Goal: Task Accomplishment & Management: Manage account settings

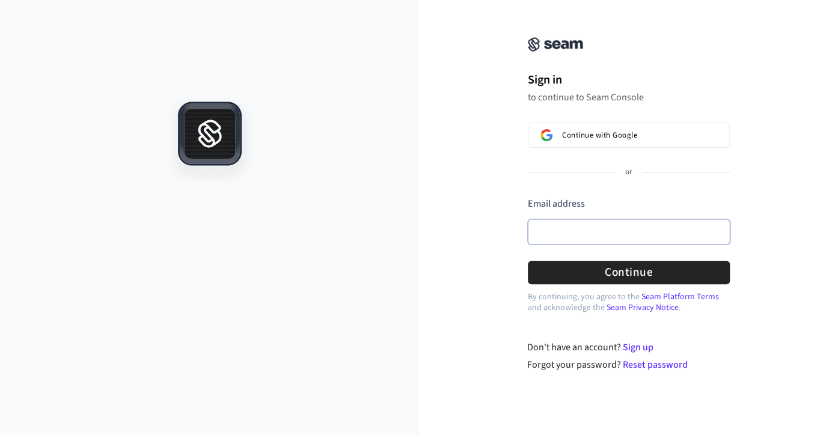
click at [560, 234] on input "Email address" at bounding box center [629, 231] width 202 height 25
click at [551, 233] on input "Email address" at bounding box center [629, 231] width 202 height 25
paste input "**********"
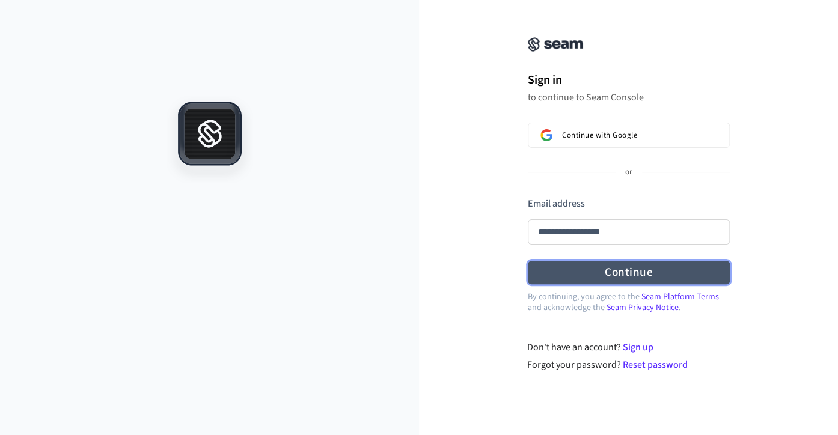
click at [623, 272] on button "Continue" at bounding box center [629, 272] width 202 height 23
type input "**********"
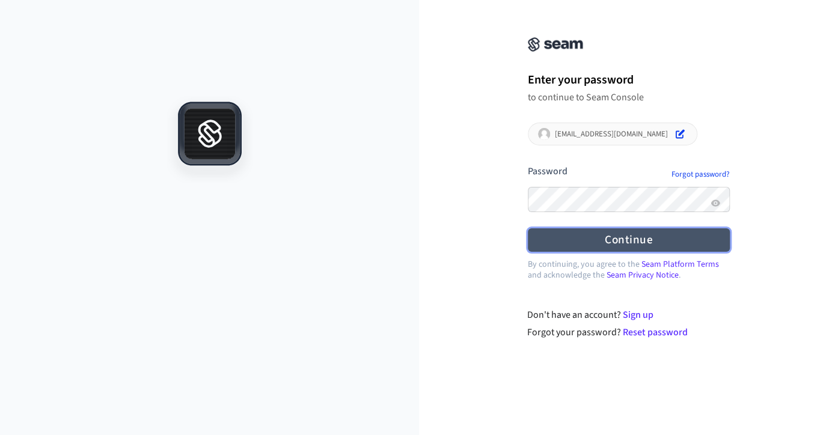
click at [625, 241] on button "Continue" at bounding box center [629, 239] width 202 height 23
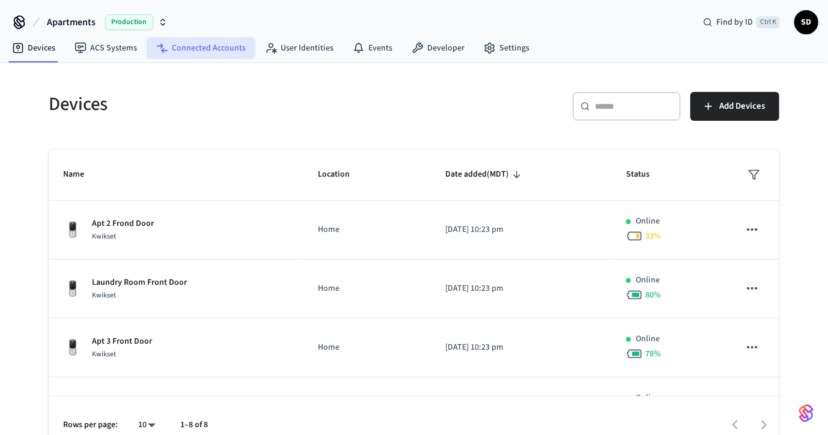
click at [206, 54] on link "Connected Accounts" at bounding box center [201, 48] width 109 height 22
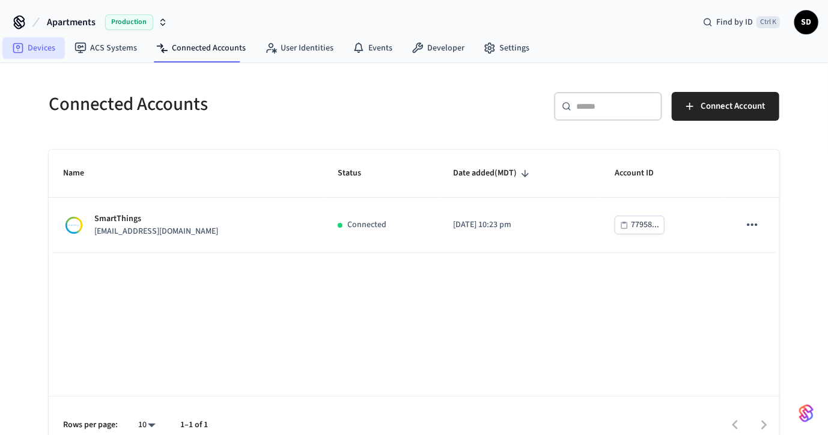
click at [42, 50] on link "Devices" at bounding box center [33, 48] width 63 height 22
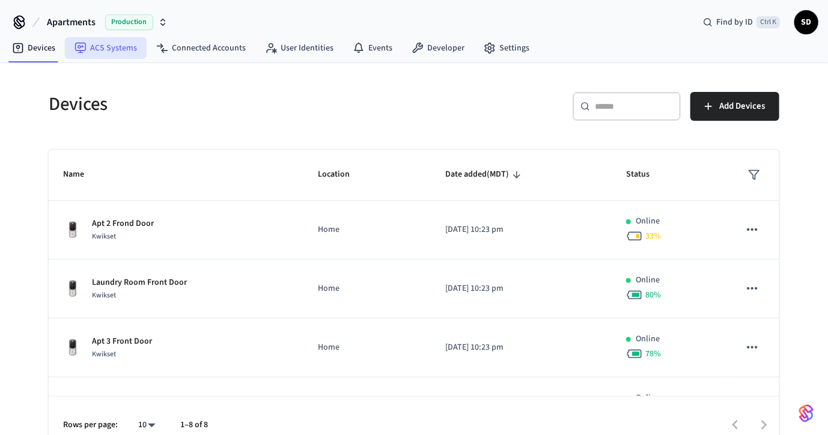
click at [100, 52] on link "ACS Systems" at bounding box center [106, 48] width 82 height 22
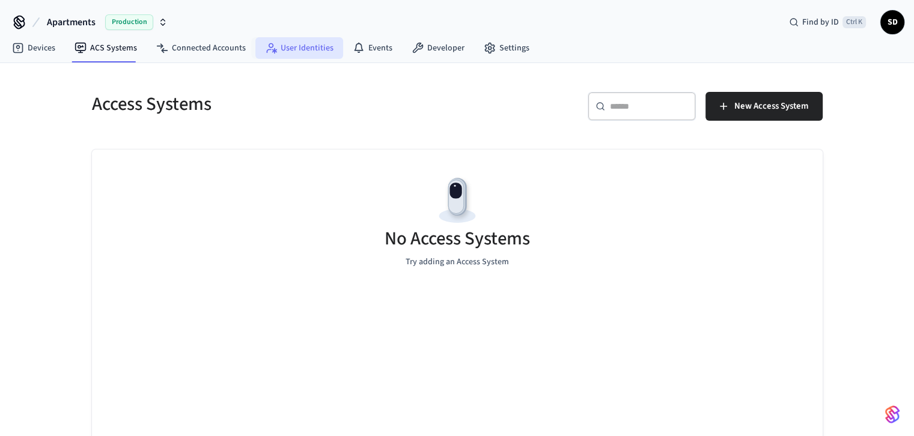
click at [298, 50] on link "User Identities" at bounding box center [299, 48] width 88 height 22
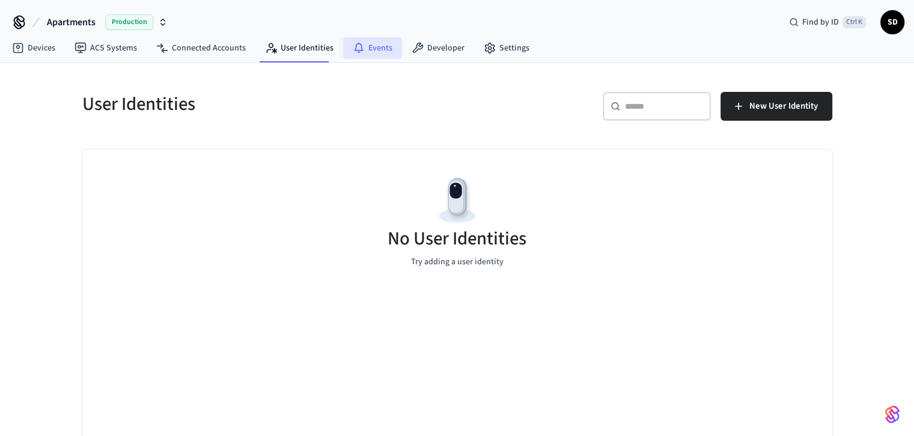
click at [374, 47] on link "Events" at bounding box center [372, 48] width 59 height 22
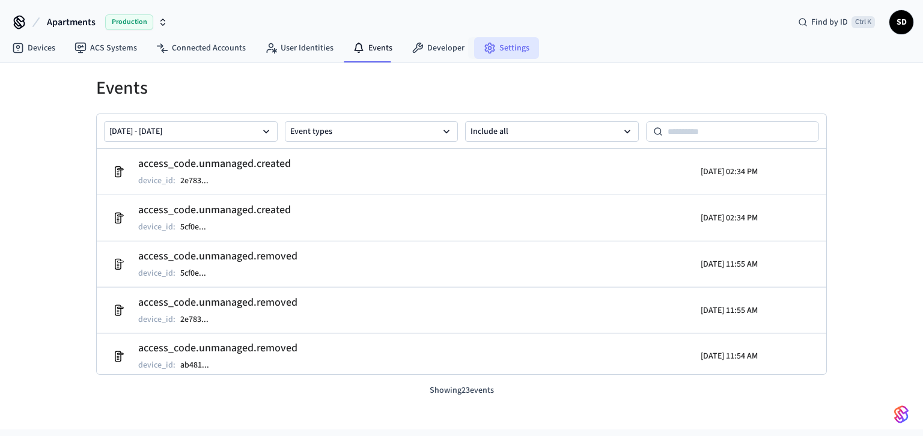
click at [496, 50] on link "Settings" at bounding box center [506, 48] width 65 height 22
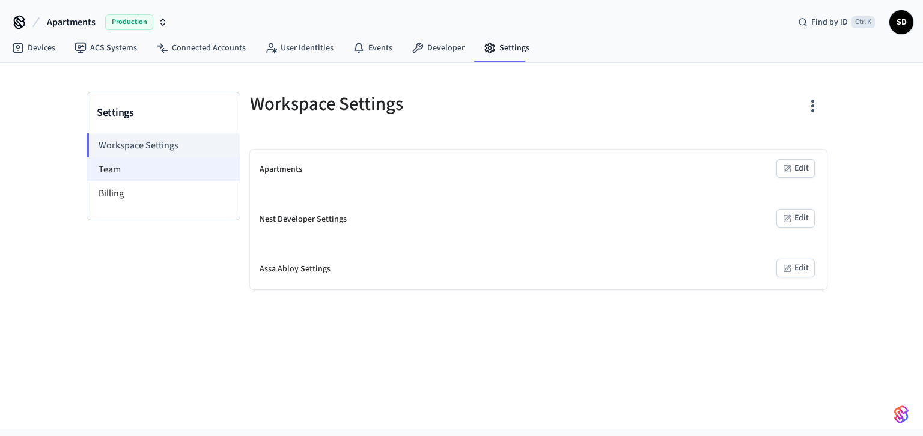
click at [133, 173] on li "Team" at bounding box center [163, 169] width 153 height 24
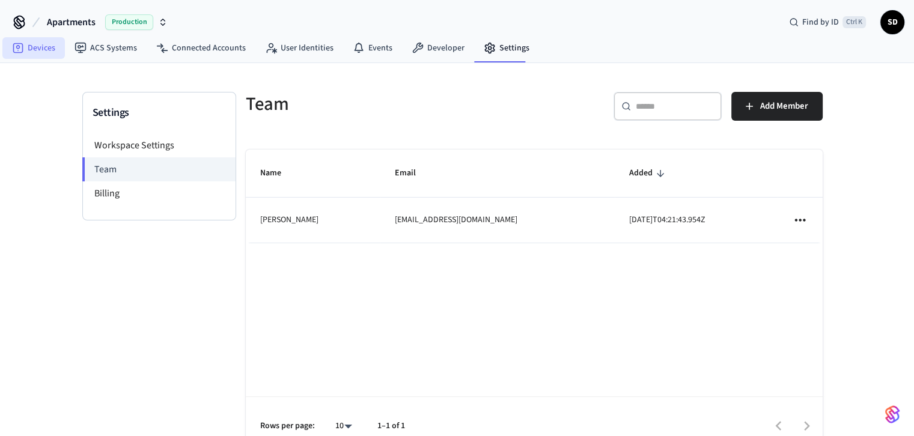
click at [37, 49] on link "Devices" at bounding box center [33, 48] width 63 height 22
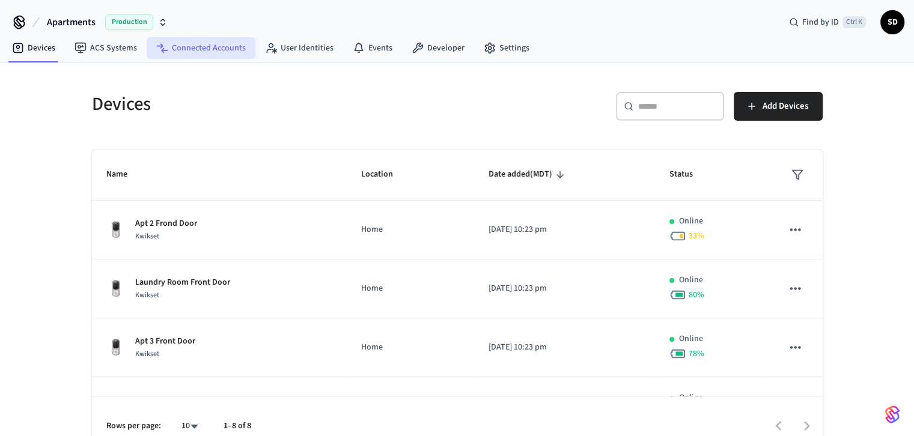
click at [226, 44] on link "Connected Accounts" at bounding box center [201, 48] width 109 height 22
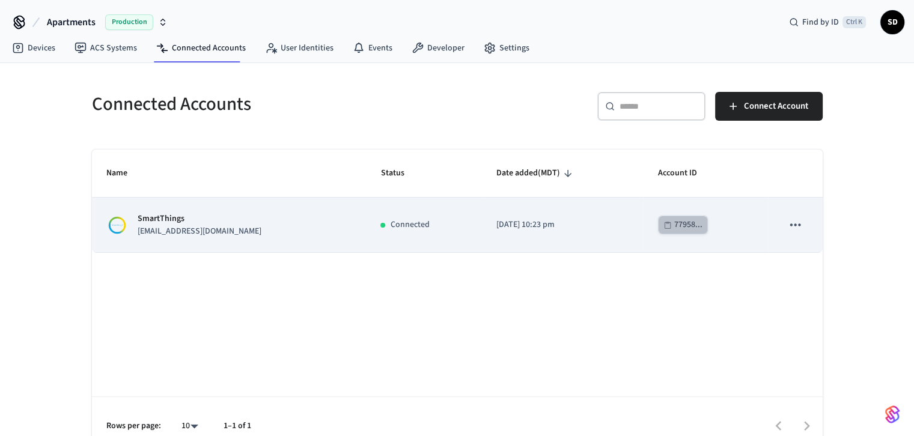
click at [674, 228] on div "77958..." at bounding box center [688, 225] width 28 height 15
click at [796, 225] on icon "sticky table" at bounding box center [795, 225] width 10 height 2
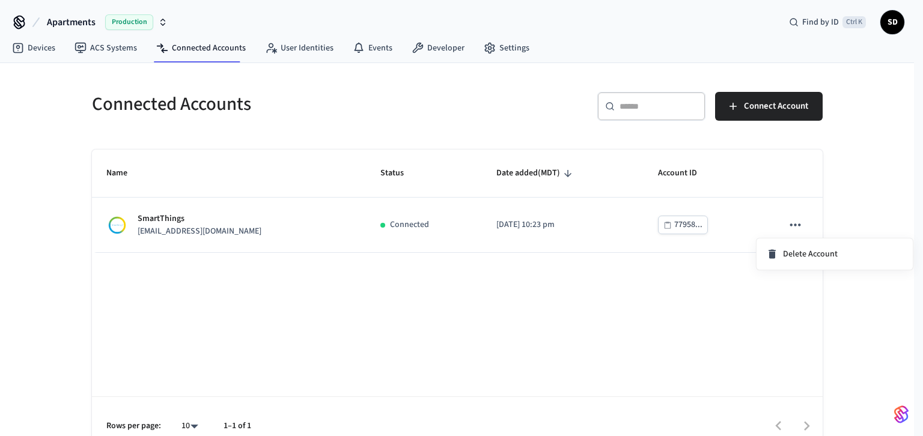
click at [635, 284] on div at bounding box center [461, 218] width 923 height 436
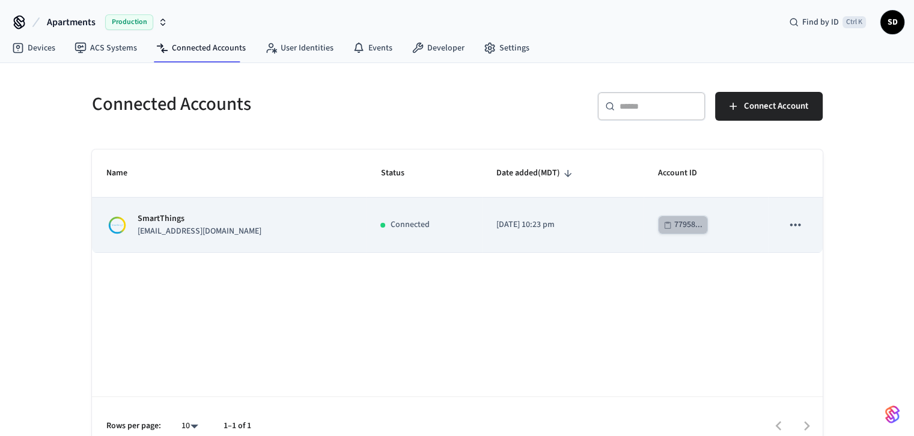
click at [677, 224] on div "77958..." at bounding box center [688, 225] width 28 height 15
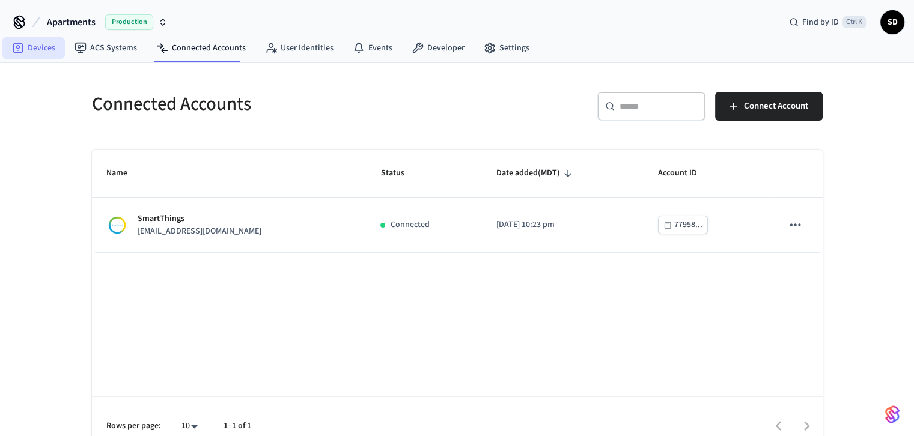
drag, startPoint x: 39, startPoint y: 47, endPoint x: 56, endPoint y: 54, distance: 18.1
click at [39, 47] on link "Devices" at bounding box center [33, 48] width 63 height 22
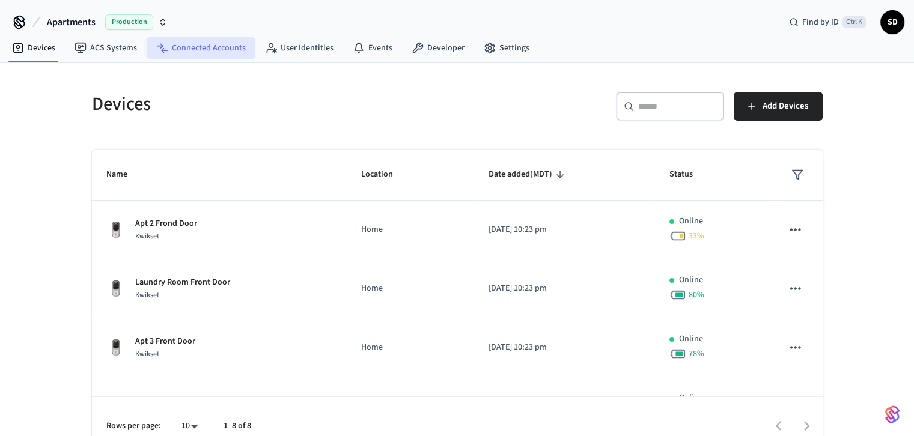
click at [204, 52] on link "Connected Accounts" at bounding box center [201, 48] width 109 height 22
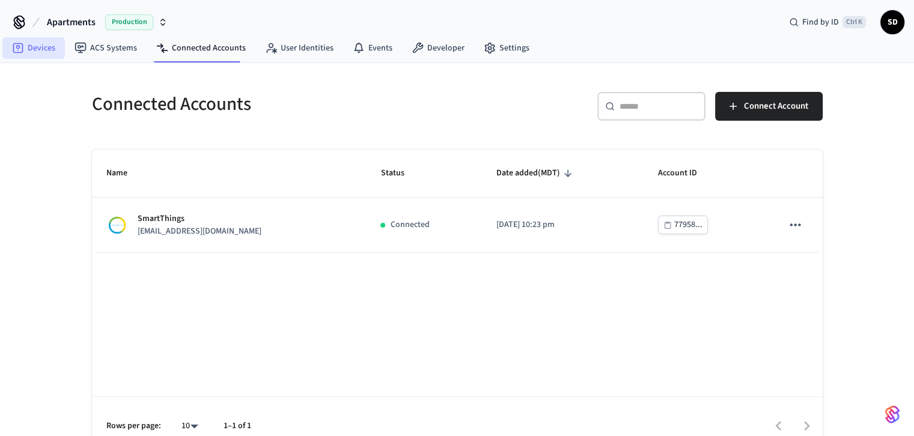
click at [34, 46] on link "Devices" at bounding box center [33, 48] width 63 height 22
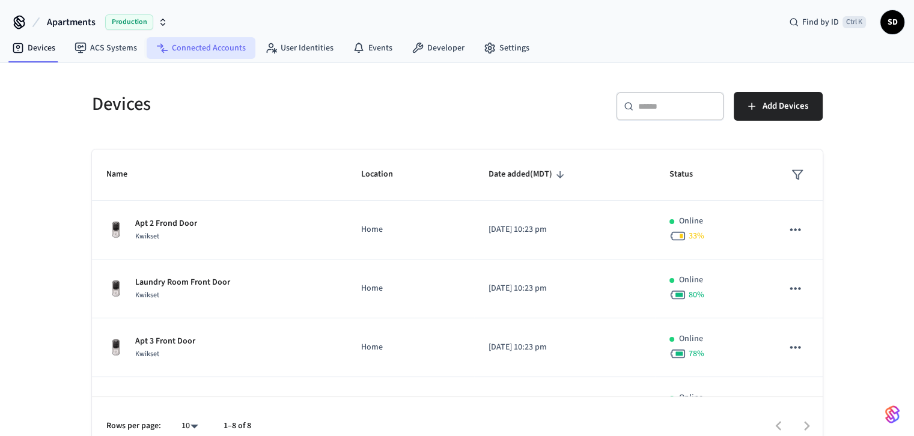
click at [198, 44] on link "Connected Accounts" at bounding box center [201, 48] width 109 height 22
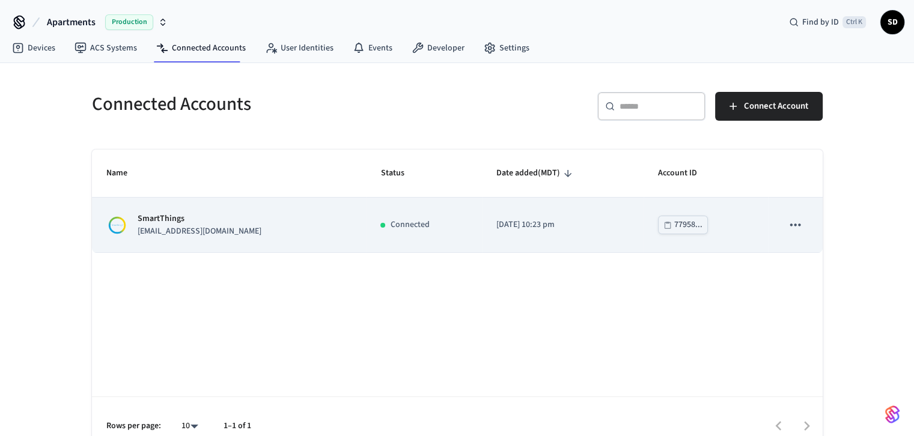
click at [791, 224] on icon "sticky table" at bounding box center [795, 225] width 16 height 16
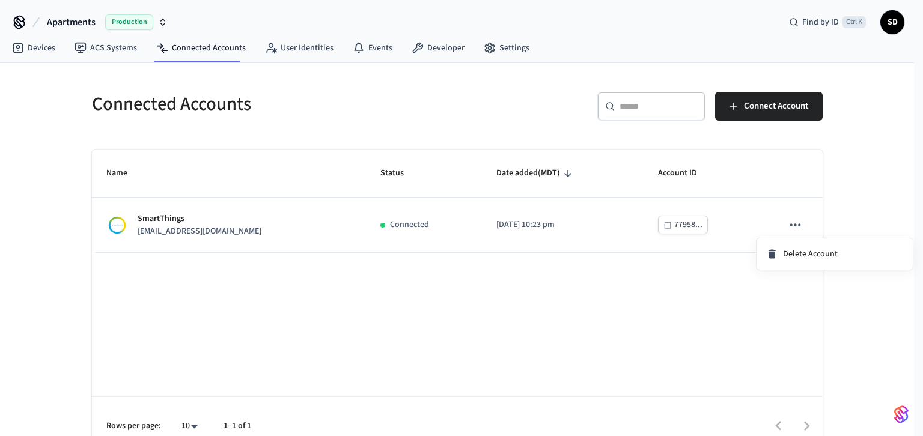
click at [113, 50] on div at bounding box center [461, 218] width 923 height 436
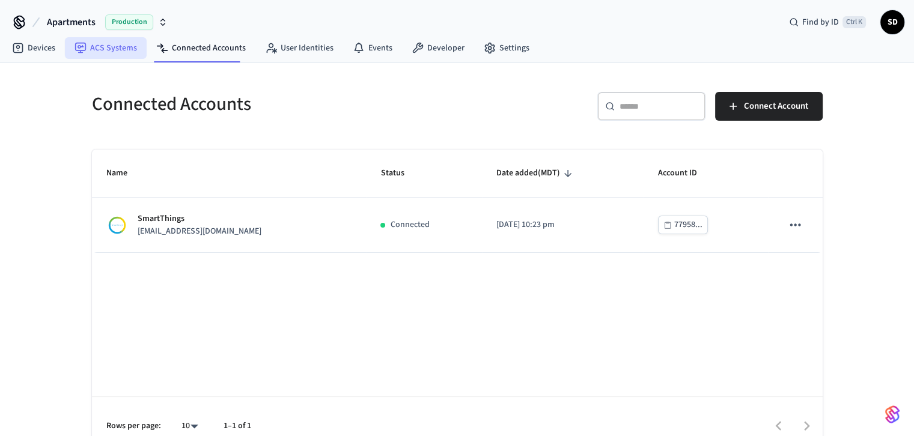
click at [111, 50] on link "ACS Systems" at bounding box center [106, 48] width 82 height 22
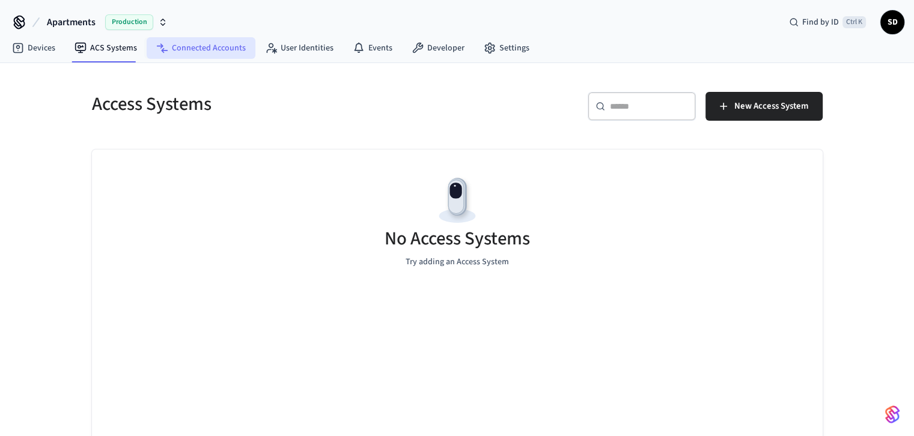
click at [191, 47] on link "Connected Accounts" at bounding box center [201, 48] width 109 height 22
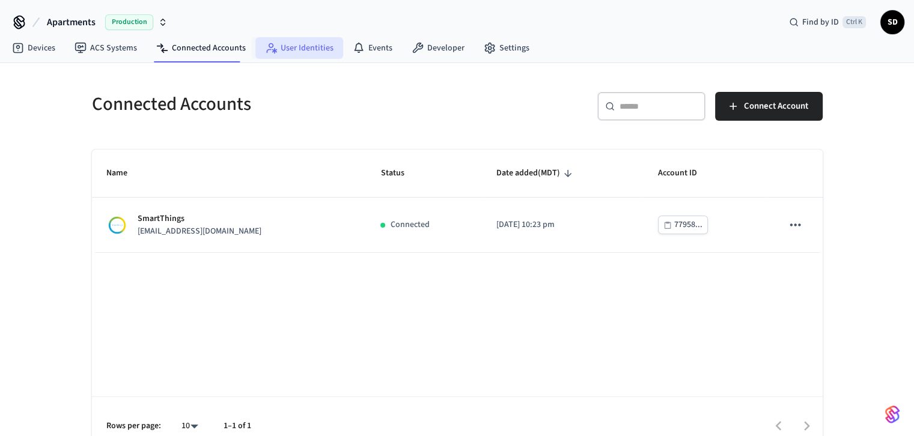
click at [296, 48] on link "User Identities" at bounding box center [299, 48] width 88 height 22
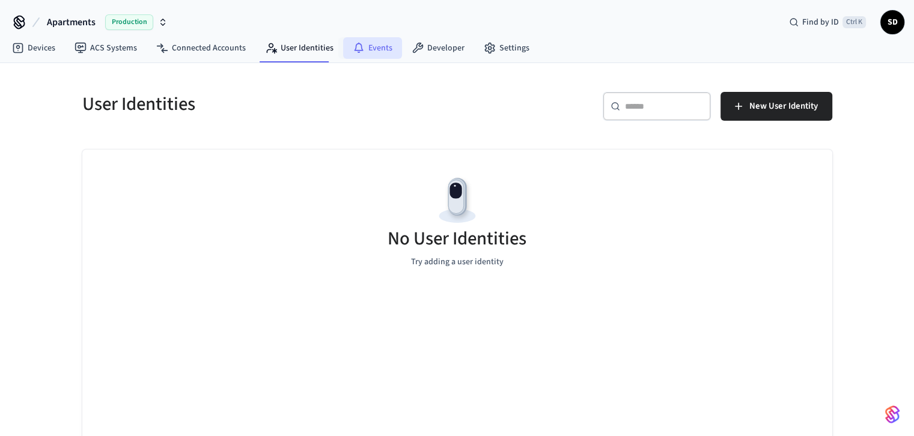
click at [368, 44] on link "Events" at bounding box center [372, 48] width 59 height 22
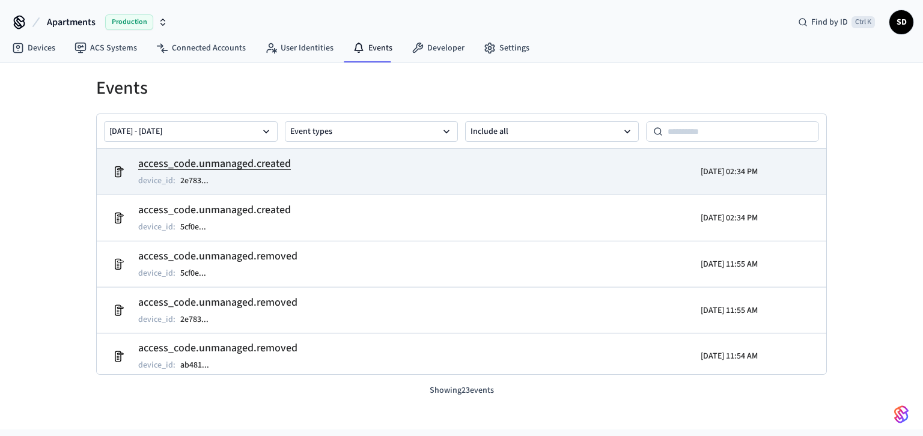
click at [265, 163] on h2 "access_code.unmanaged.created" at bounding box center [214, 164] width 153 height 17
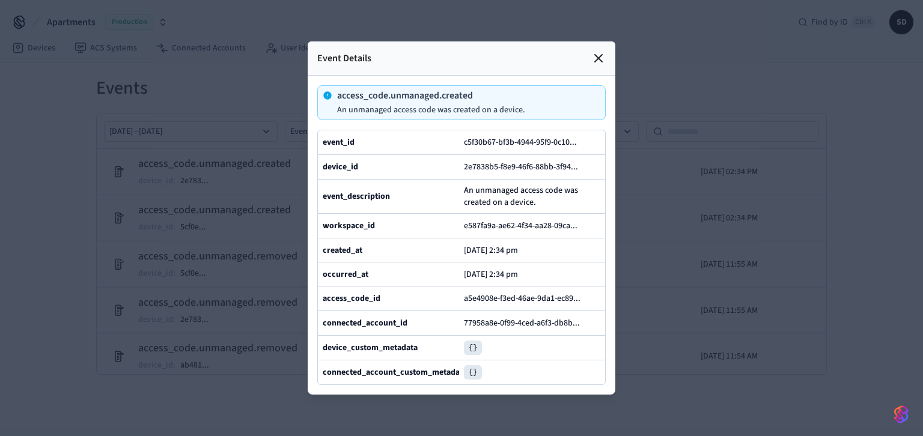
click at [601, 51] on icon at bounding box center [598, 58] width 14 height 14
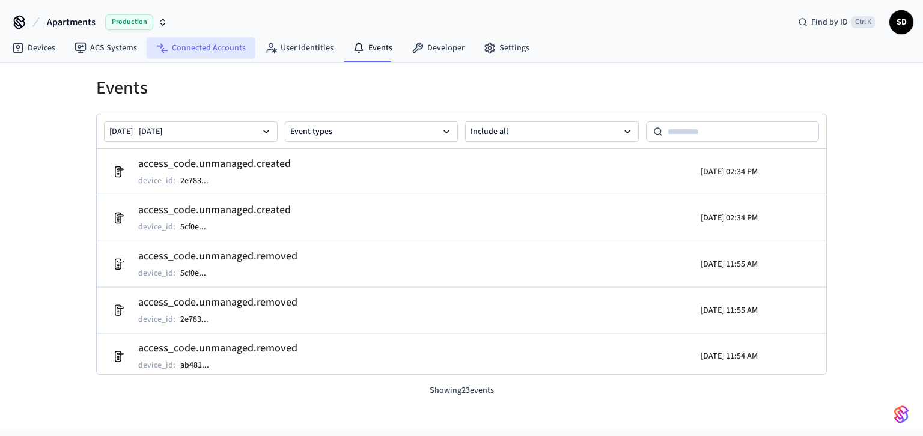
click at [191, 51] on link "Connected Accounts" at bounding box center [201, 48] width 109 height 22
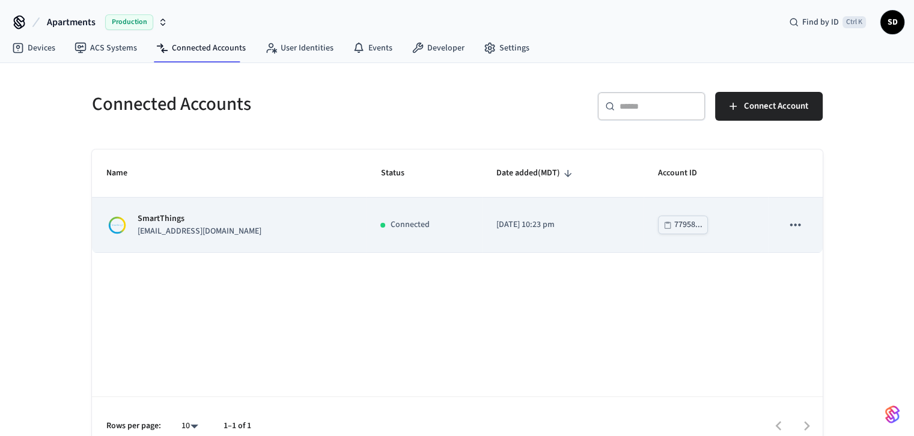
click at [674, 227] on div "77958..." at bounding box center [688, 225] width 28 height 15
click at [159, 226] on p "[EMAIL_ADDRESS][DOMAIN_NAME]" at bounding box center [200, 231] width 124 height 13
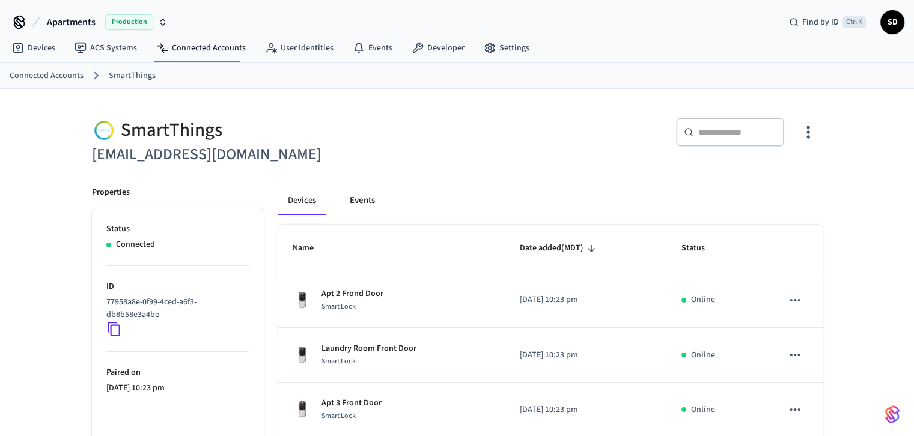
click at [358, 198] on button "Events" at bounding box center [362, 200] width 44 height 29
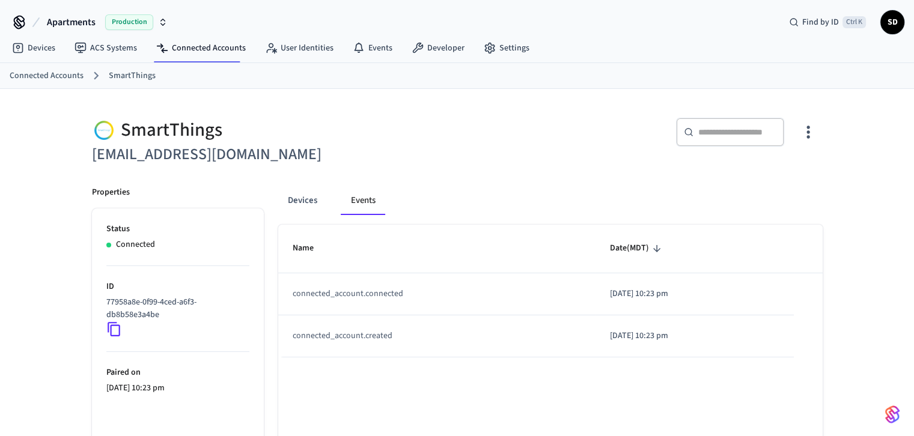
click at [112, 73] on link "SmartThings" at bounding box center [132, 76] width 47 height 13
click at [190, 49] on link "Connected Accounts" at bounding box center [201, 48] width 109 height 22
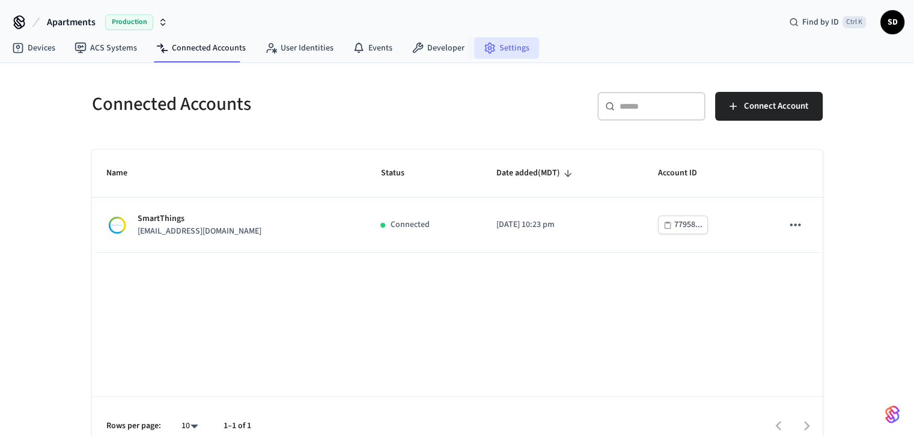
click at [495, 50] on link "Settings" at bounding box center [506, 48] width 65 height 22
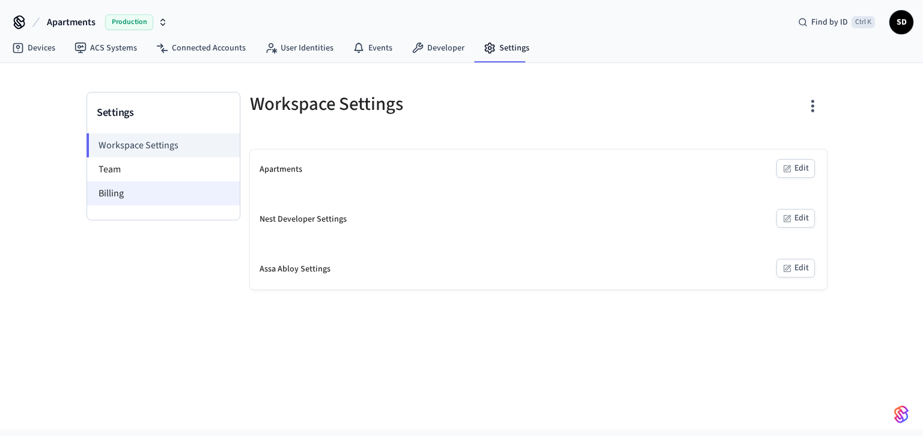
click at [113, 195] on li "Billing" at bounding box center [163, 194] width 153 height 24
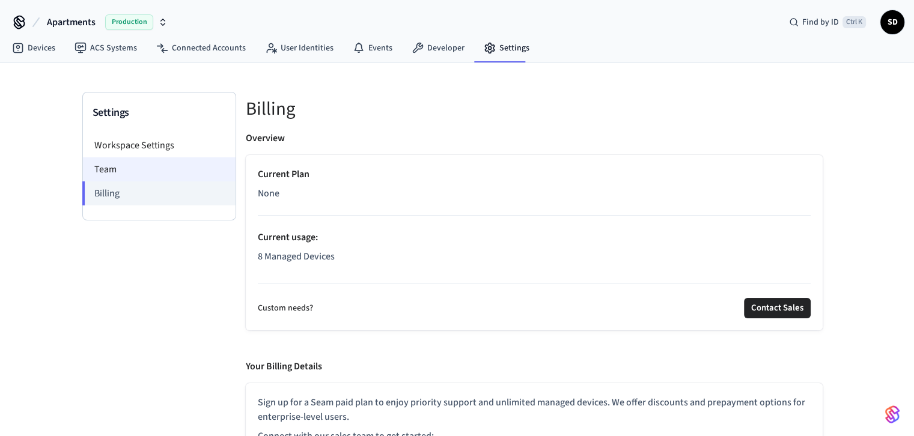
click at [109, 171] on li "Team" at bounding box center [159, 169] width 153 height 24
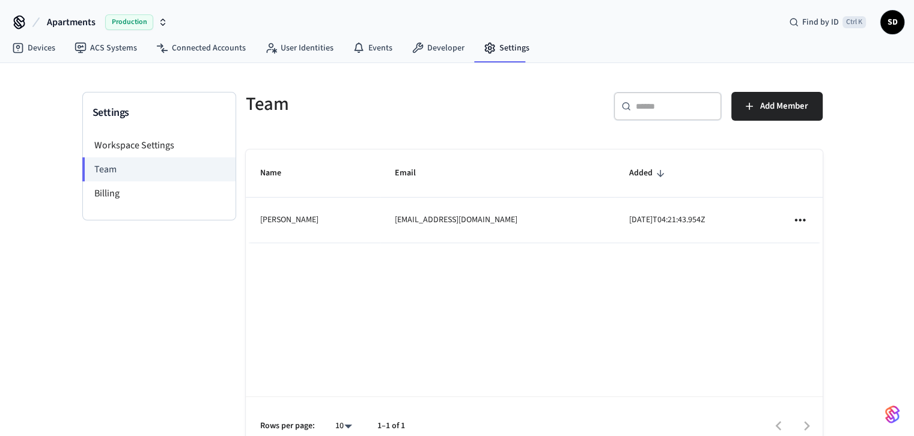
click at [124, 22] on span "Production" at bounding box center [129, 22] width 48 height 16
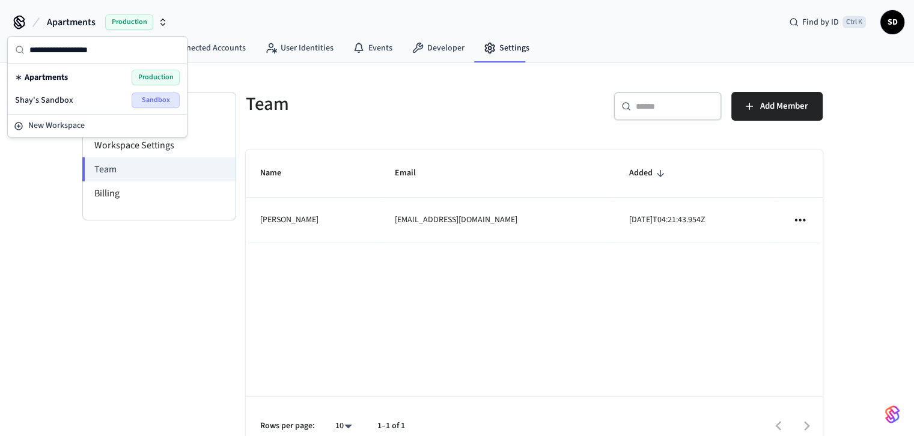
click at [124, 22] on span "Production" at bounding box center [129, 22] width 48 height 16
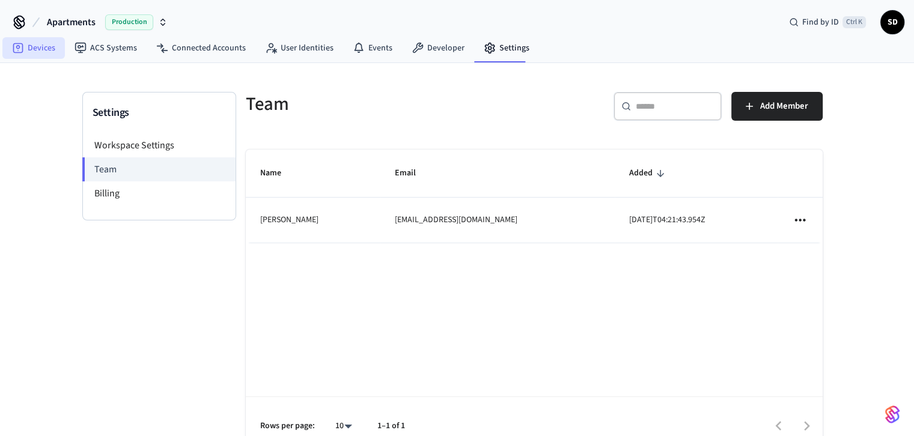
click at [44, 50] on link "Devices" at bounding box center [33, 48] width 63 height 22
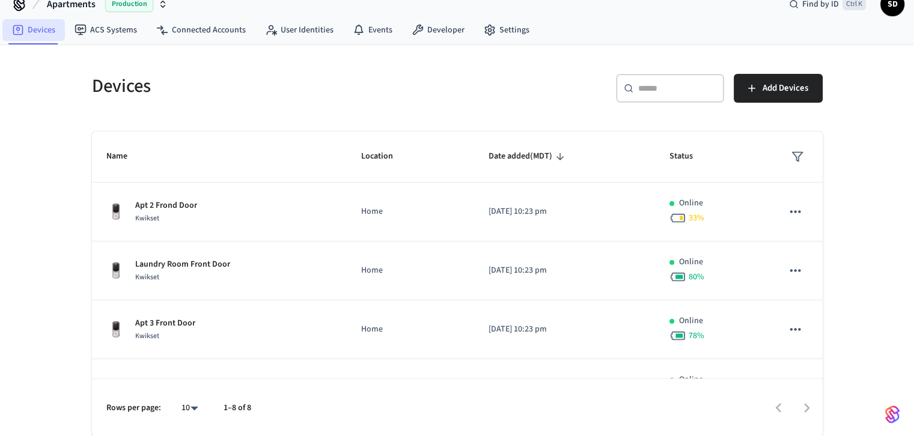
click at [40, 33] on link "Devices" at bounding box center [33, 30] width 63 height 22
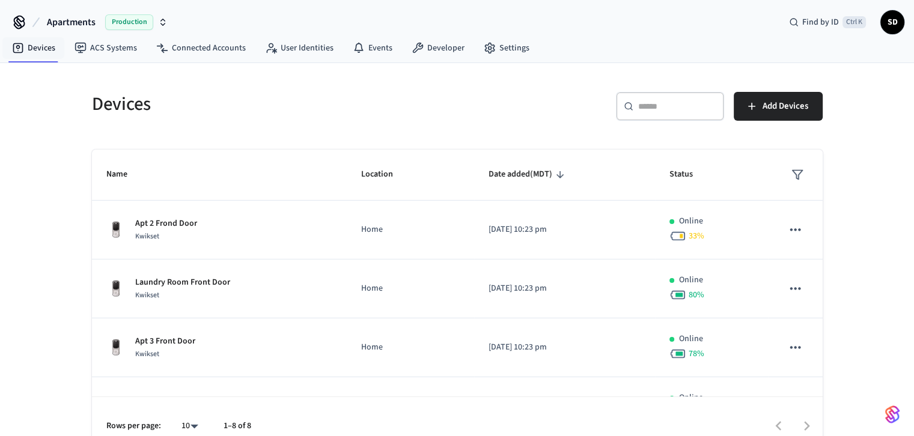
click at [837, 26] on span "SD" at bounding box center [893, 22] width 22 height 22
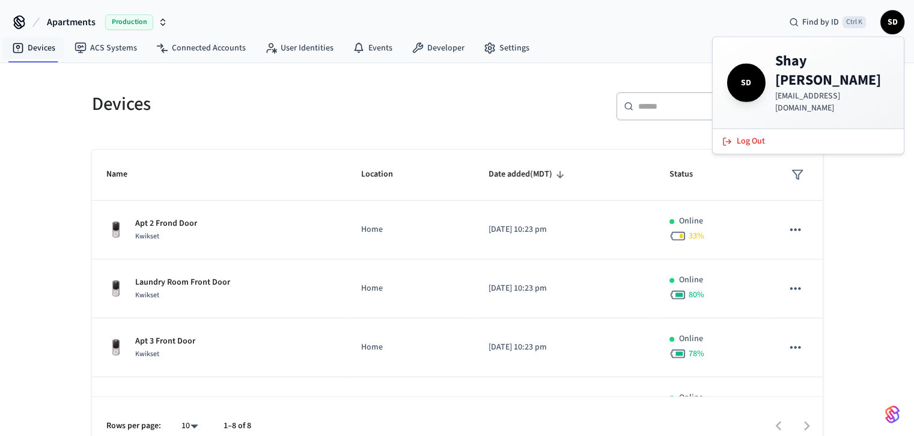
click at [753, 69] on span "SD" at bounding box center [747, 83] width 34 height 34
click at [567, 102] on div "​ ​ Add Devices" at bounding box center [644, 111] width 358 height 38
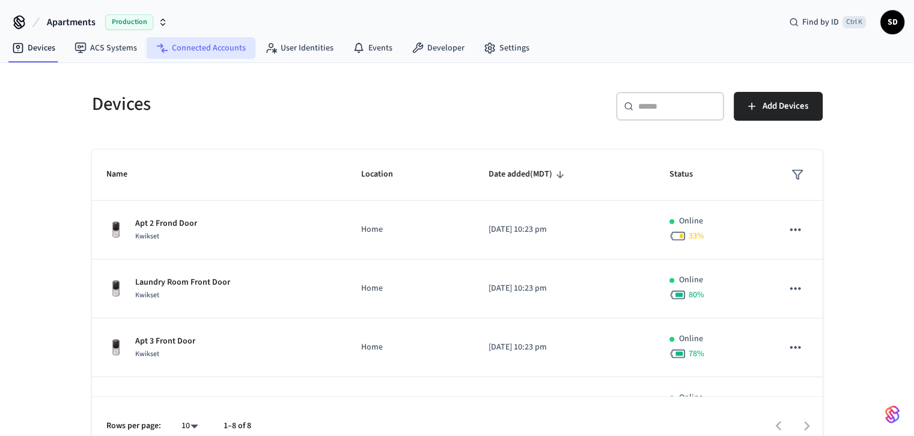
click at [192, 50] on link "Connected Accounts" at bounding box center [201, 48] width 109 height 22
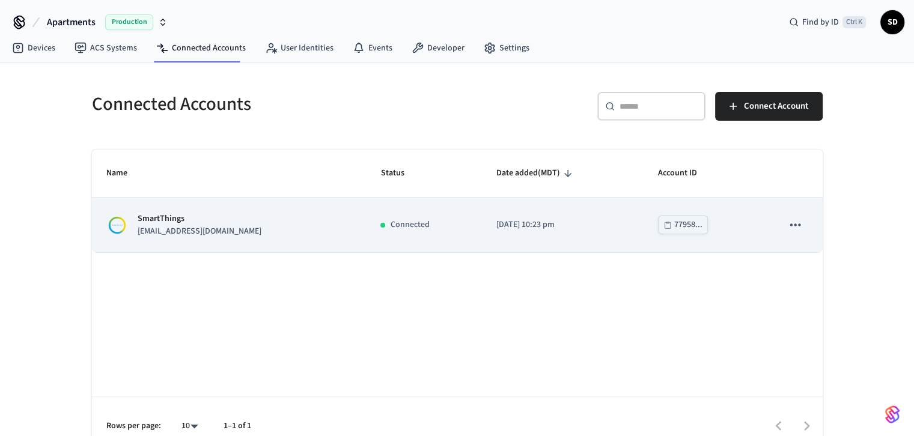
click at [795, 225] on icon "sticky table" at bounding box center [795, 225] width 10 height 2
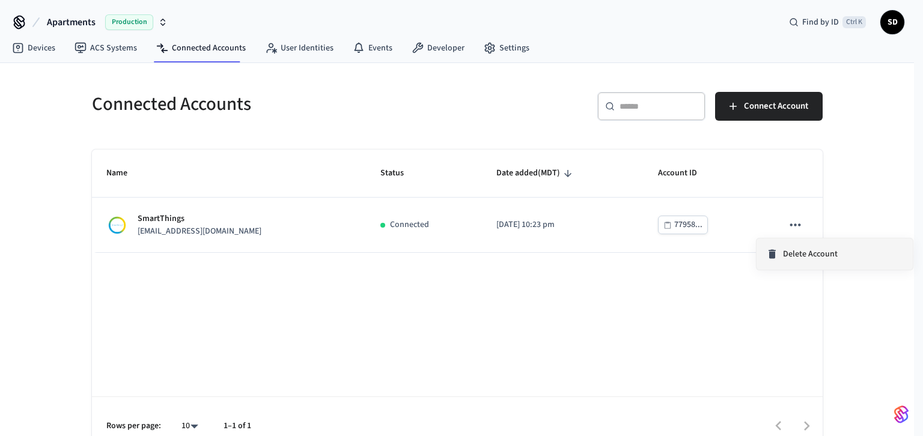
click at [793, 257] on span "Delete Account" at bounding box center [810, 254] width 55 height 12
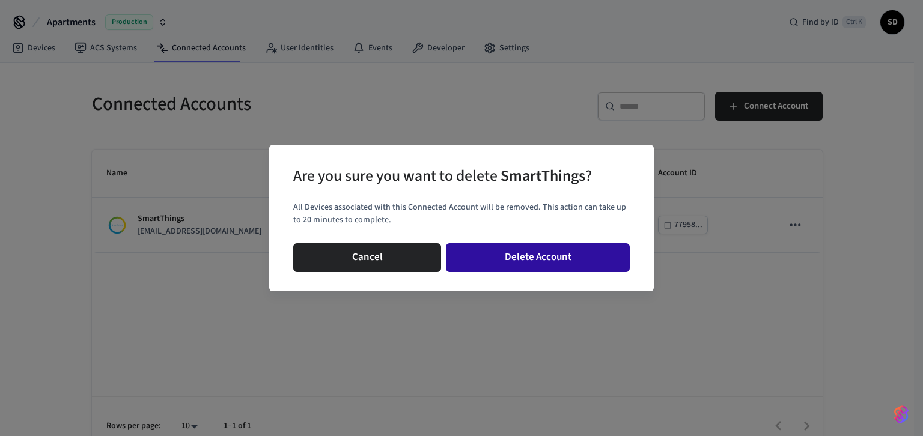
click at [526, 258] on button "Delete Account" at bounding box center [538, 257] width 184 height 29
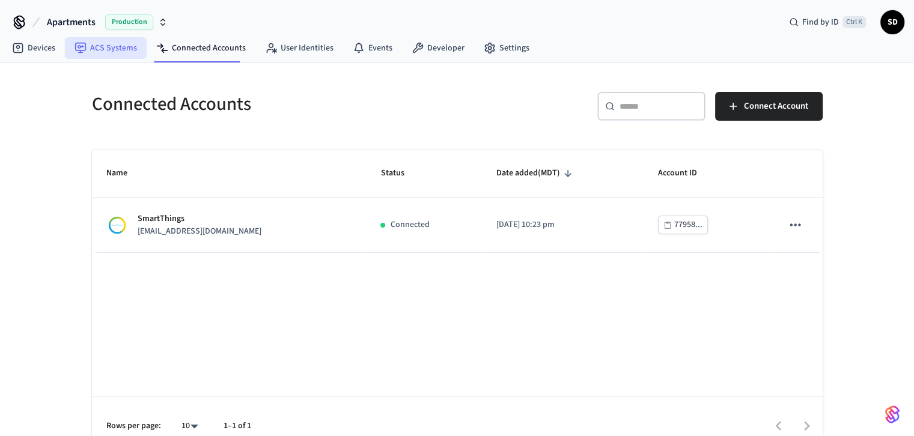
click at [104, 49] on link "ACS Systems" at bounding box center [106, 48] width 82 height 22
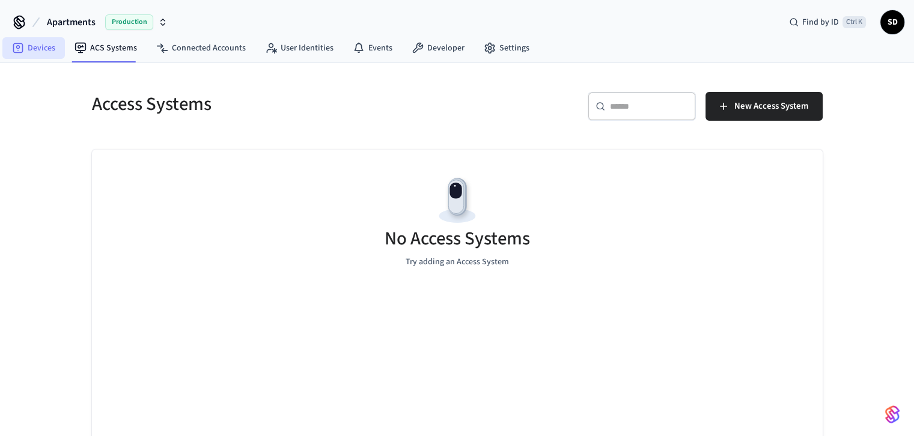
click at [35, 44] on link "Devices" at bounding box center [33, 48] width 63 height 22
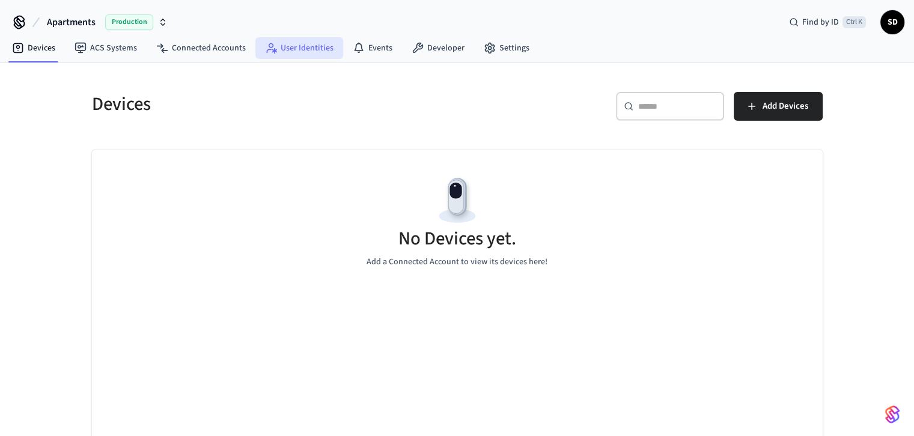
click at [305, 47] on link "User Identities" at bounding box center [299, 48] width 88 height 22
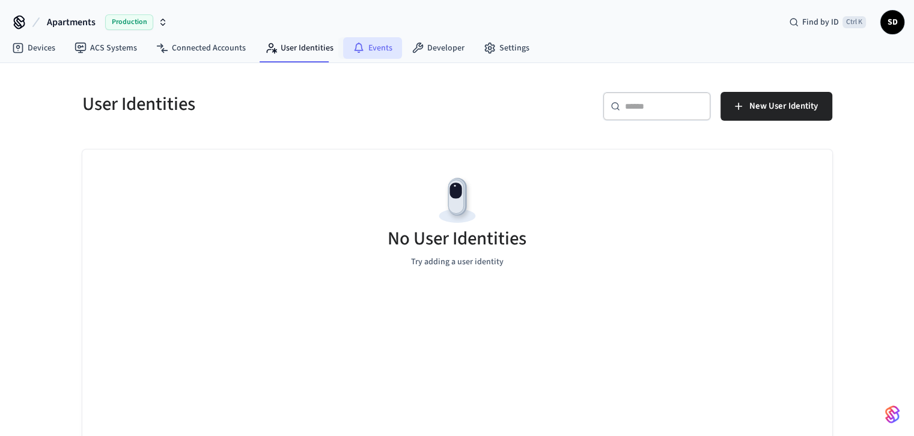
click at [376, 50] on link "Events" at bounding box center [372, 48] width 59 height 22
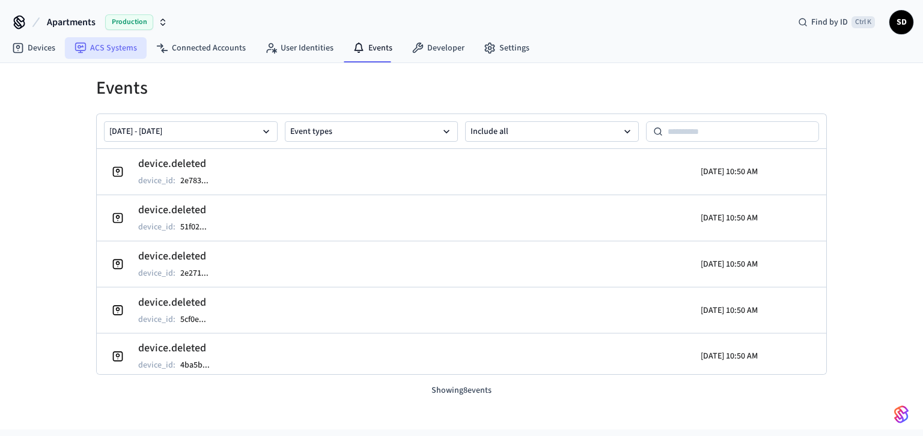
click at [110, 52] on link "ACS Systems" at bounding box center [106, 48] width 82 height 22
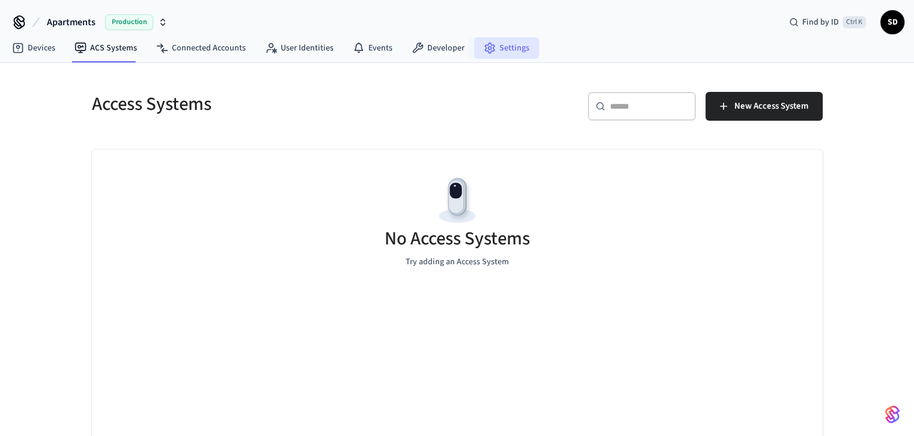
click at [487, 50] on icon at bounding box center [489, 48] width 9 height 10
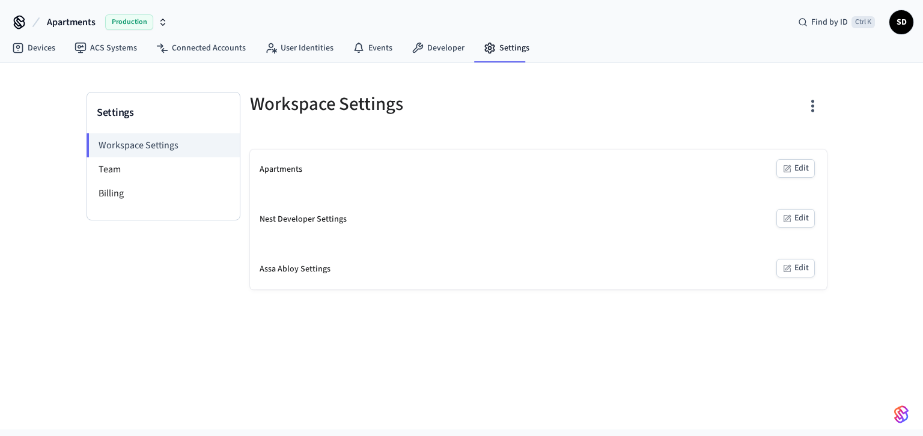
click at [805, 169] on button "Edit" at bounding box center [796, 168] width 38 height 19
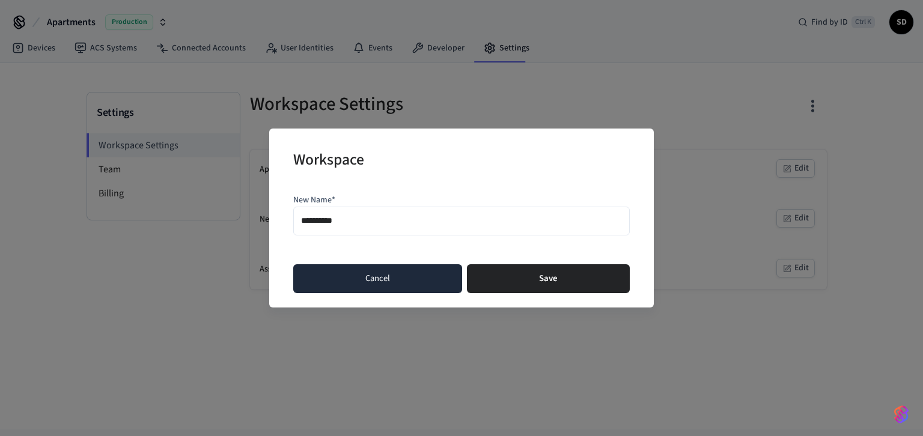
click at [403, 279] on button "Cancel" at bounding box center [377, 278] width 169 height 29
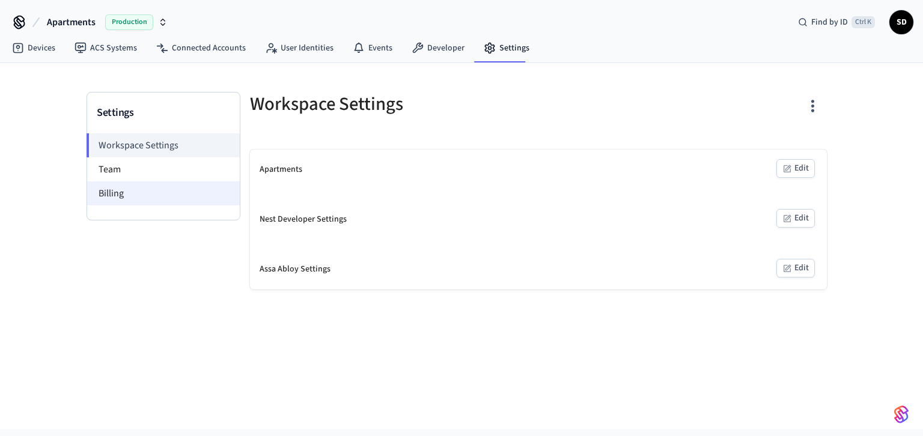
click at [120, 197] on li "Billing" at bounding box center [163, 194] width 153 height 24
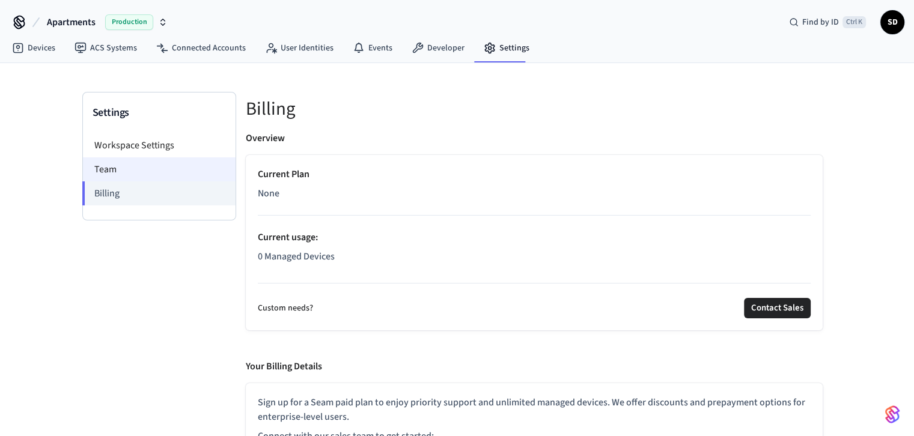
click at [119, 174] on li "Team" at bounding box center [159, 169] width 153 height 24
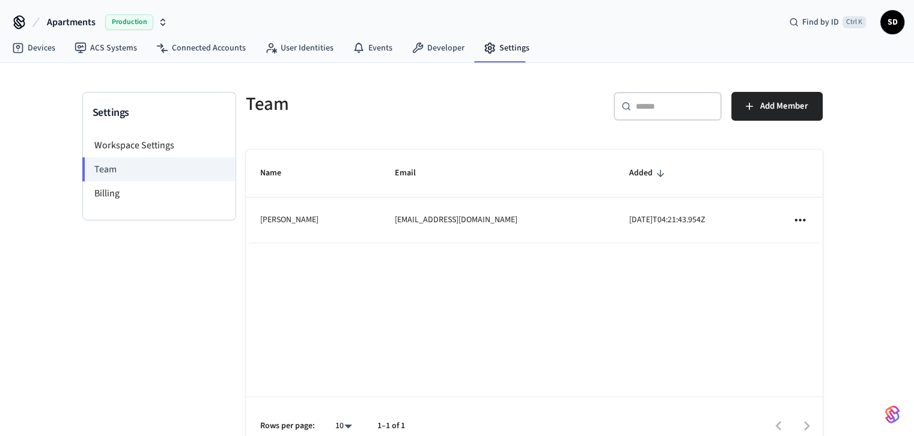
click at [802, 219] on icon "sticky table" at bounding box center [800, 220] width 16 height 16
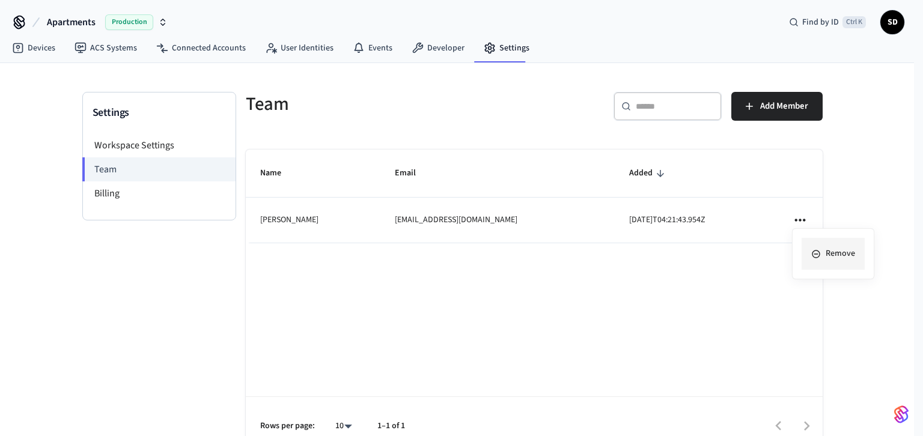
click at [826, 254] on li "Remove" at bounding box center [833, 254] width 63 height 32
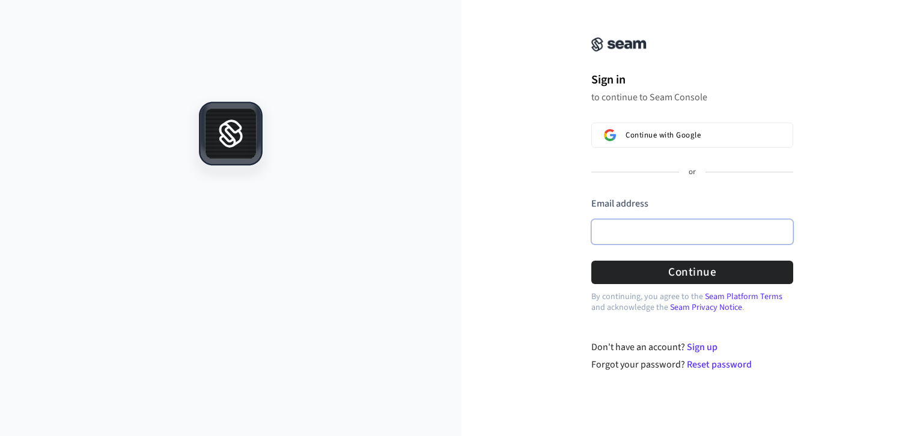
click at [627, 234] on input "Email address" at bounding box center [692, 231] width 202 height 25
paste input "**********"
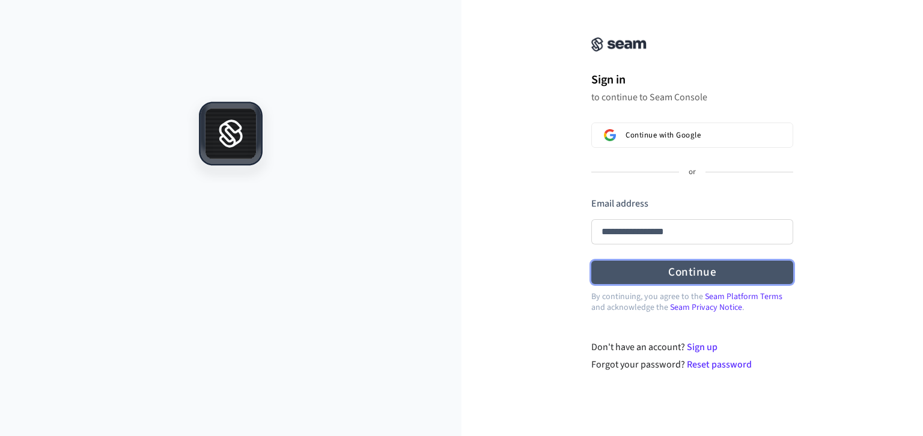
click at [680, 269] on button "Continue" at bounding box center [692, 272] width 202 height 23
type input "**********"
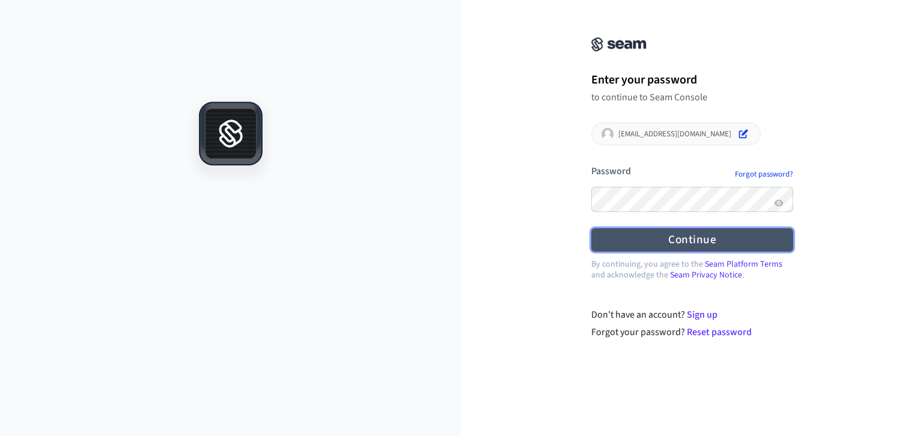
click at [678, 240] on button "Continue" at bounding box center [692, 239] width 202 height 23
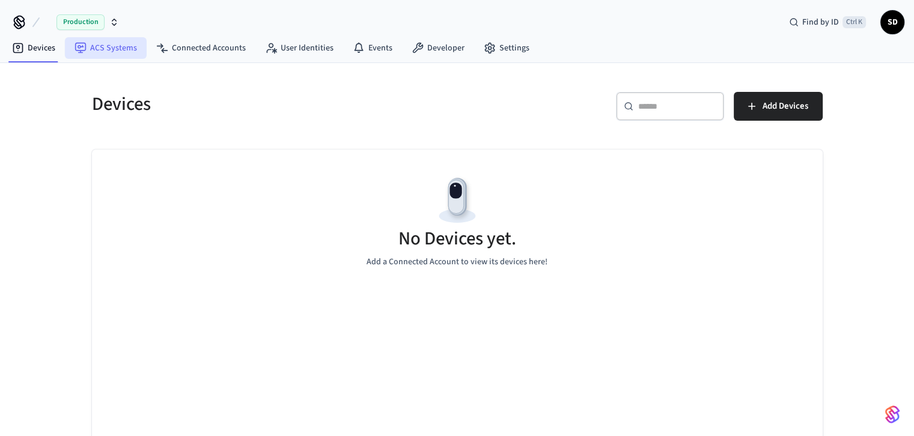
click at [101, 44] on link "ACS Systems" at bounding box center [106, 48] width 82 height 22
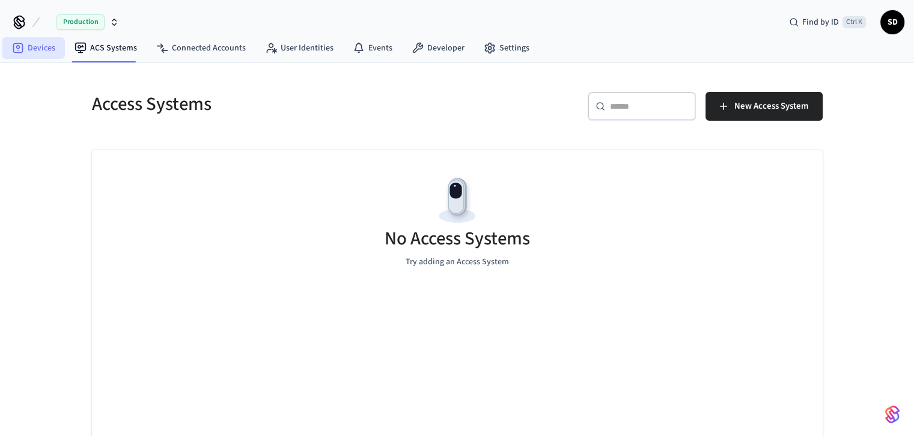
click at [23, 44] on icon at bounding box center [18, 48] width 12 height 12
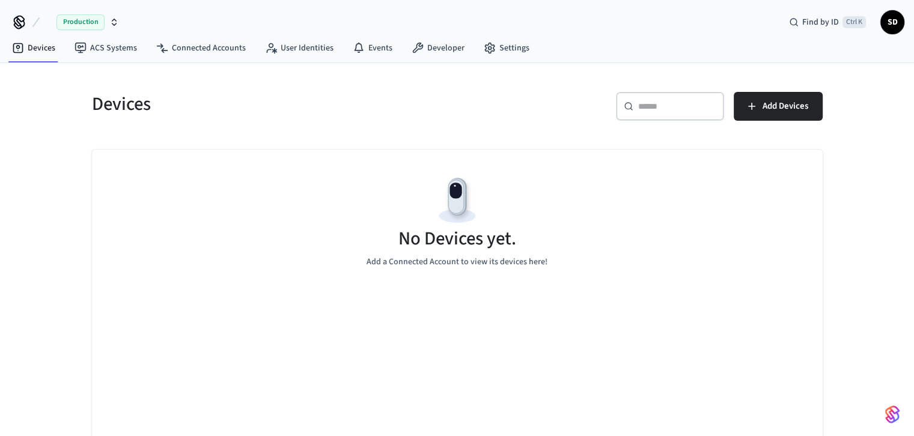
click at [894, 22] on span "SD" at bounding box center [893, 22] width 22 height 22
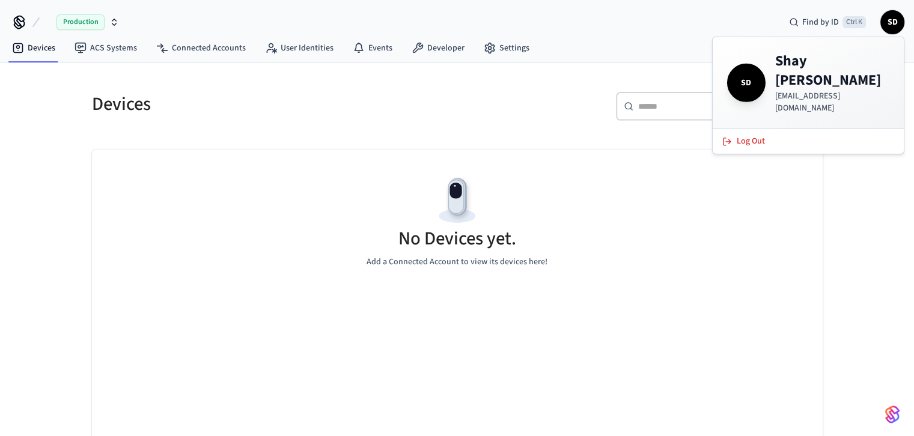
click at [492, 96] on div "​ ​ Add Devices" at bounding box center [644, 111] width 358 height 38
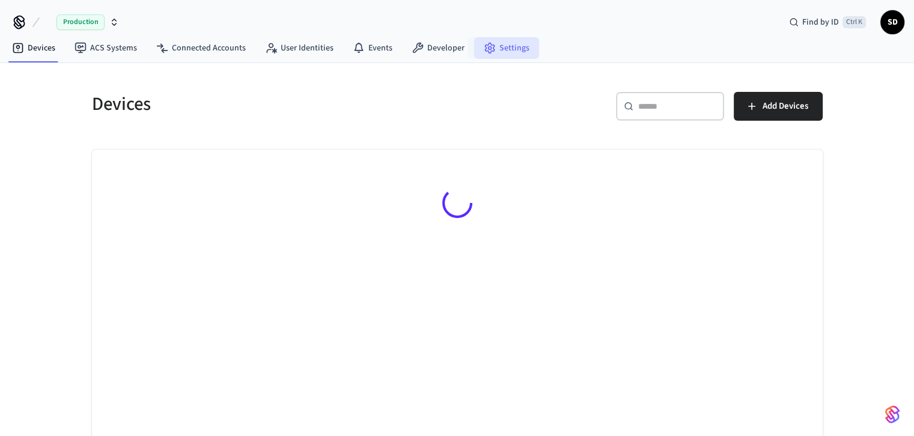
click at [505, 51] on link "Settings" at bounding box center [506, 48] width 65 height 22
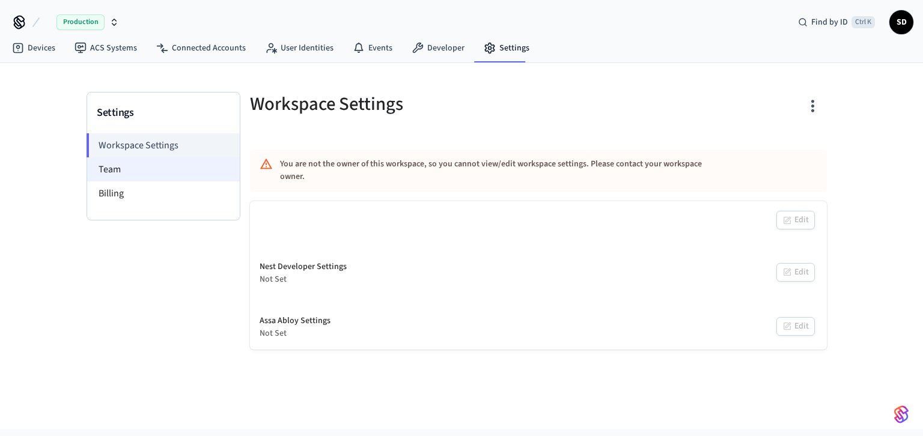
click at [129, 163] on li "Team" at bounding box center [163, 169] width 153 height 24
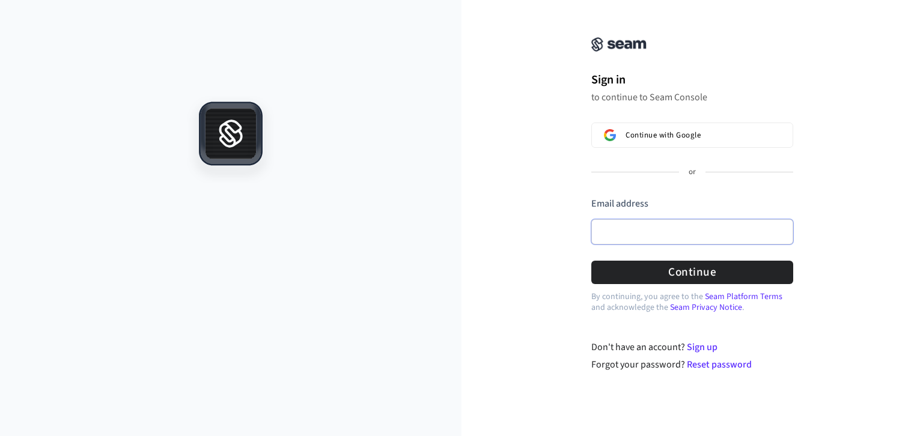
click at [626, 229] on input "Email address" at bounding box center [692, 231] width 202 height 25
paste input "**********"
click at [678, 271] on button "Continue" at bounding box center [692, 272] width 202 height 23
type input "**********"
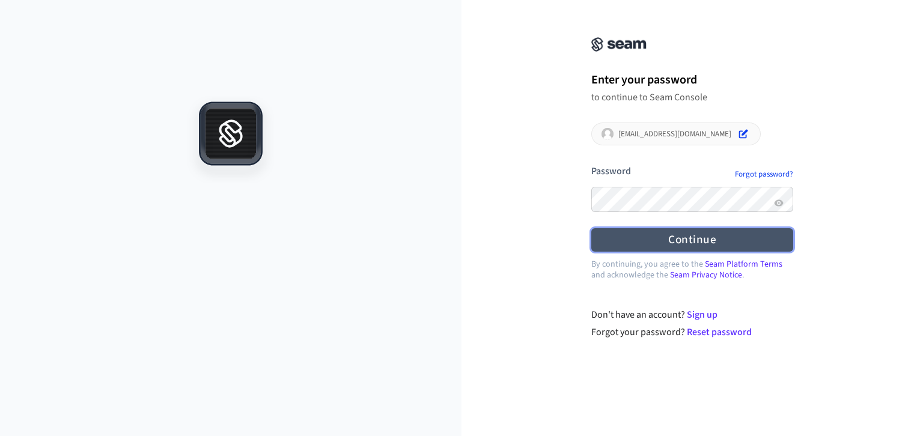
click at [671, 240] on button "Continue" at bounding box center [692, 239] width 202 height 23
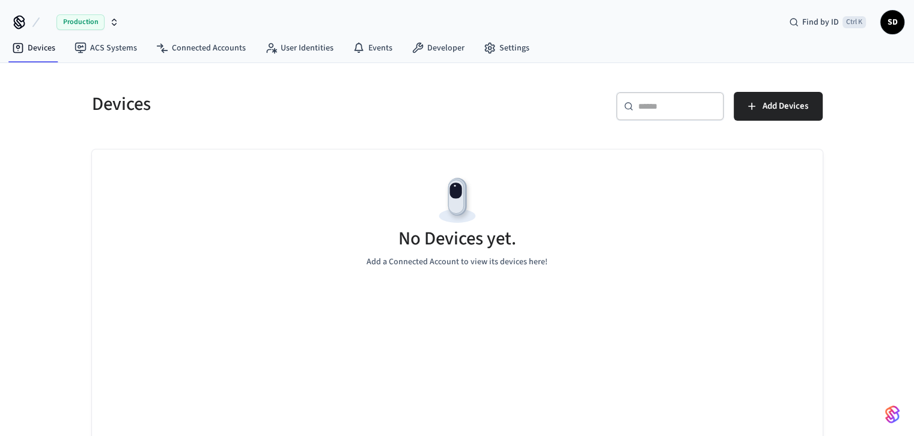
click at [113, 25] on icon "button" at bounding box center [114, 24] width 4 height 2
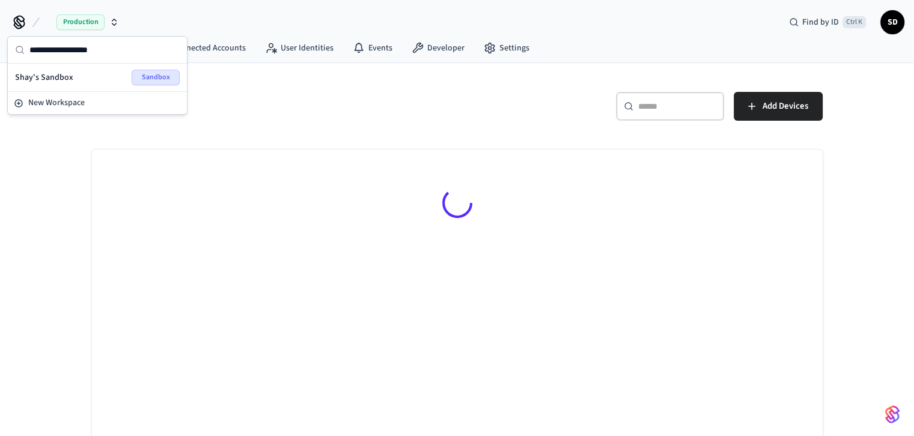
click at [293, 92] on h5 "Devices" at bounding box center [271, 104] width 358 height 25
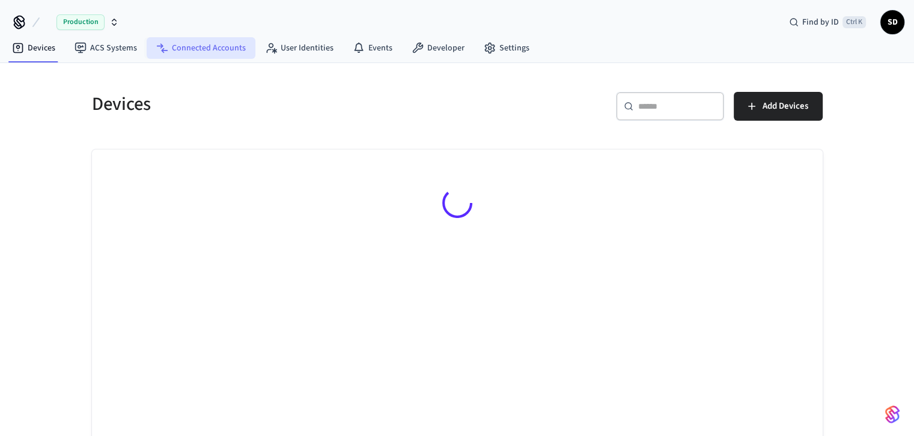
click at [221, 47] on link "Connected Accounts" at bounding box center [201, 48] width 109 height 22
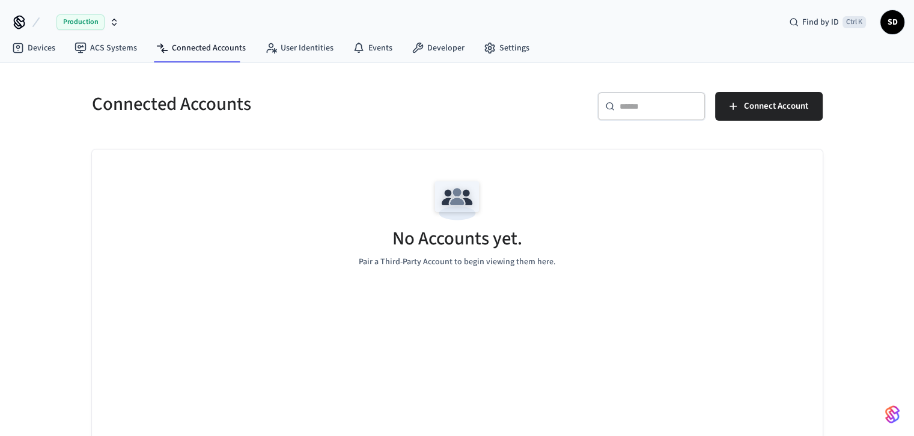
click at [17, 24] on icon at bounding box center [19, 22] width 19 height 19
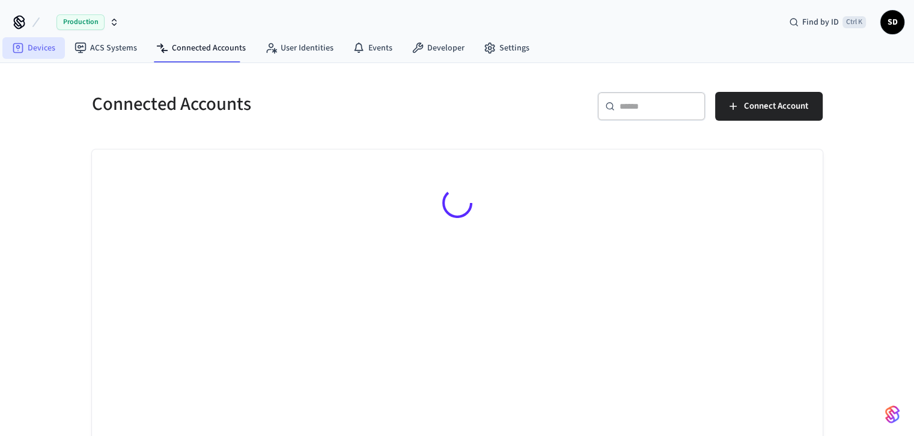
click at [23, 53] on icon at bounding box center [18, 48] width 12 height 12
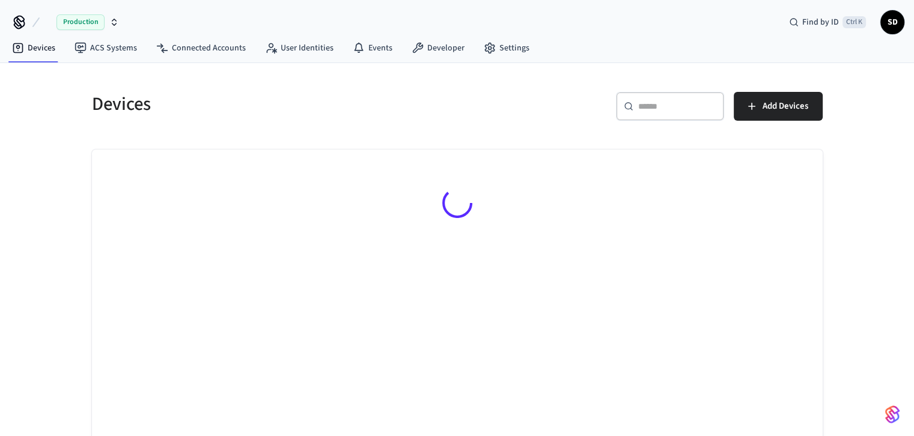
click at [893, 20] on span "SD" at bounding box center [893, 22] width 22 height 22
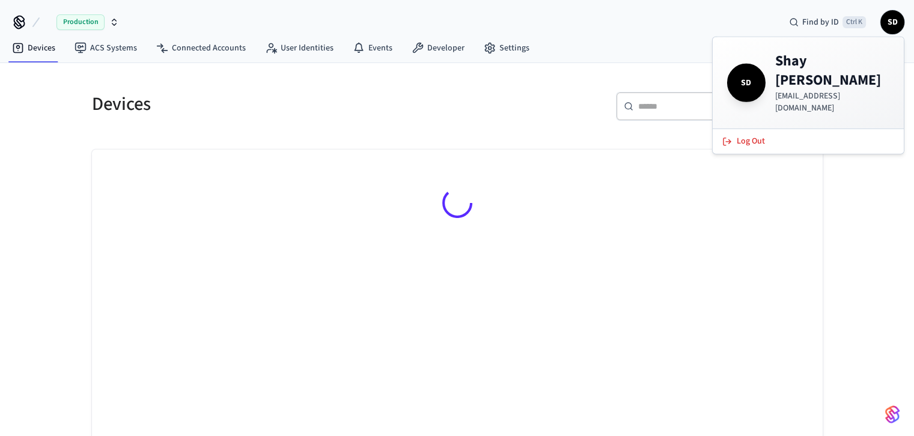
click at [578, 79] on div "​ ​ Add Devices" at bounding box center [636, 104] width 373 height 53
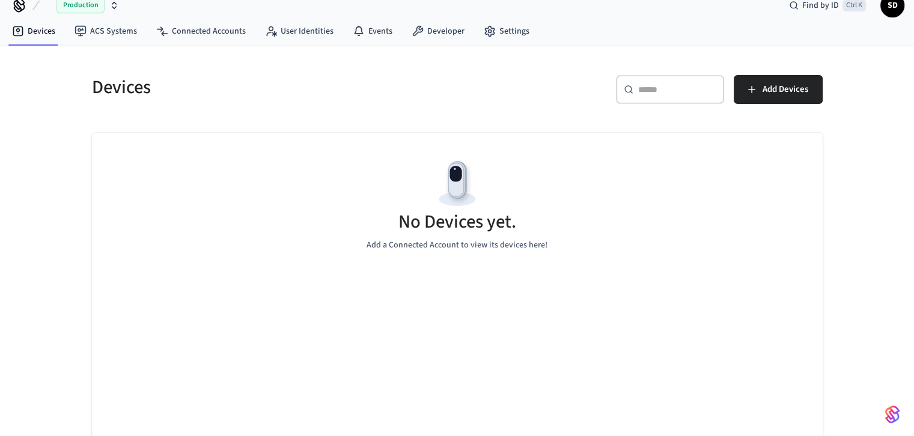
scroll to position [18, 0]
click at [890, 414] on img "button" at bounding box center [892, 414] width 14 height 19
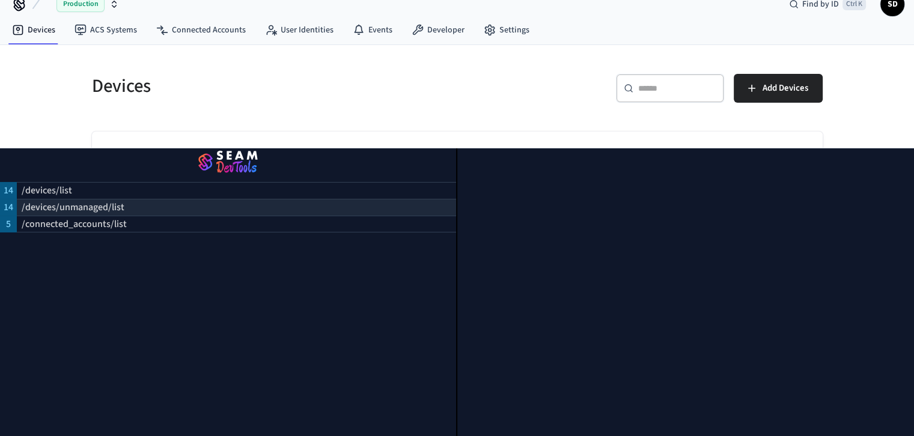
click at [69, 200] on p "/devices/unmanaged/list" at bounding box center [73, 207] width 103 height 14
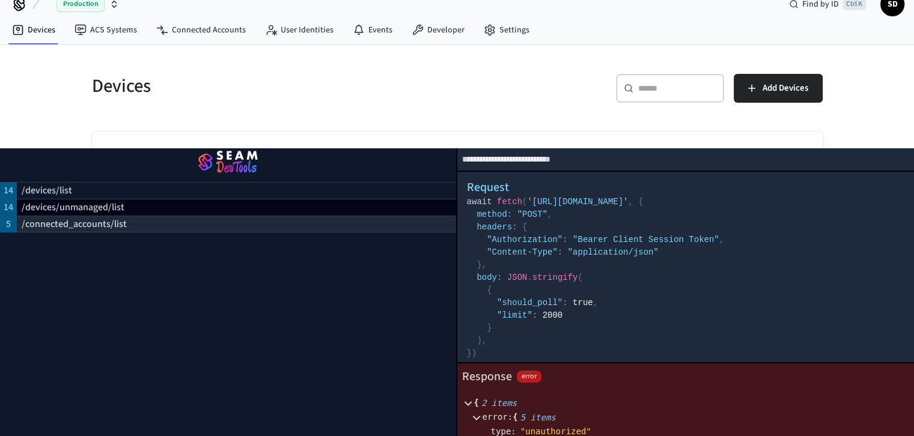
click at [68, 217] on p "/connected_accounts/list" at bounding box center [74, 224] width 105 height 14
select select "**********"
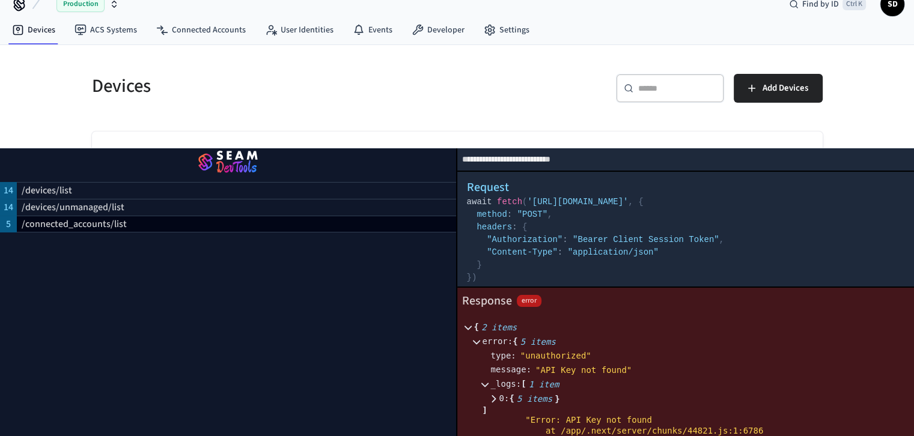
click at [87, 99] on div "Devices" at bounding box center [264, 86] width 373 height 53
click at [337, 92] on h5 "Devices" at bounding box center [271, 86] width 358 height 25
click at [869, 97] on div "Devices ​ ​ Add Devices" at bounding box center [457, 241] width 914 height 392
click at [151, 56] on div "Devices ​ ​ Add Devices" at bounding box center [457, 241] width 769 height 392
click at [41, 26] on link "Devices" at bounding box center [33, 30] width 63 height 22
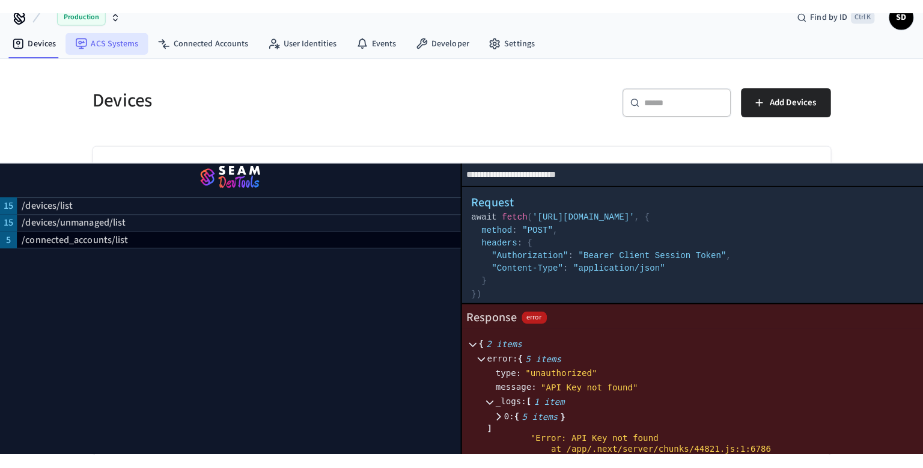
scroll to position [0, 0]
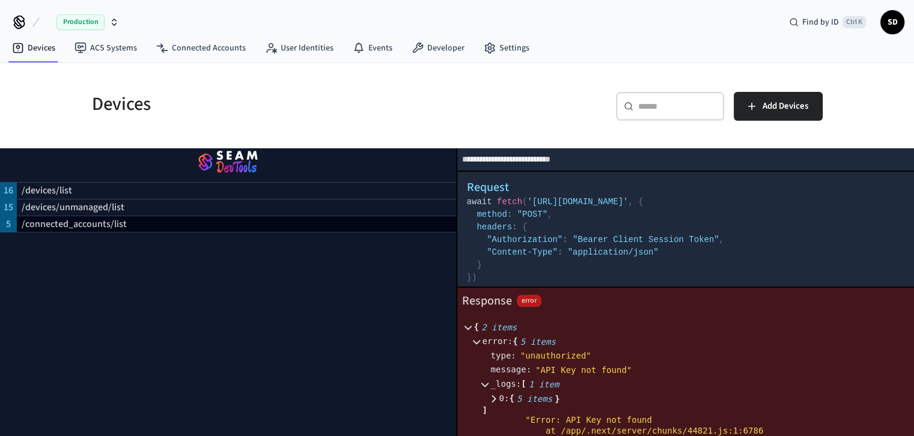
click at [19, 20] on icon at bounding box center [19, 21] width 10 height 10
click at [113, 20] on icon "button" at bounding box center [114, 22] width 10 height 10
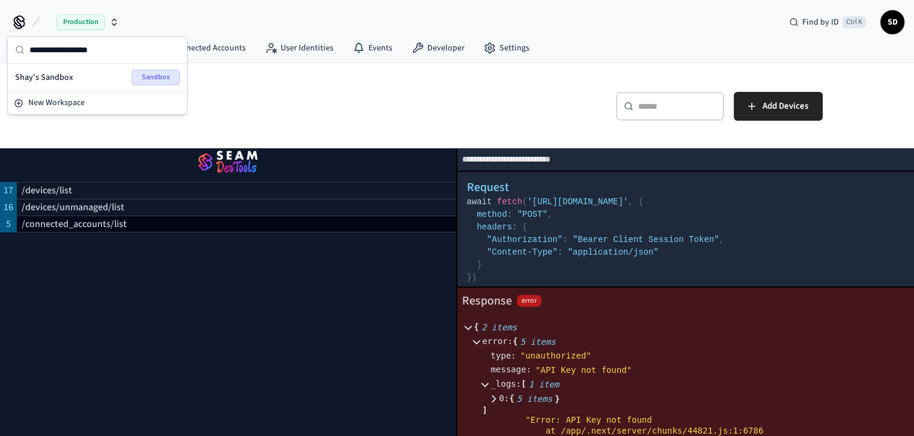
click at [194, 19] on div "Production Find by ID Ctrl K SD" at bounding box center [457, 17] width 914 height 35
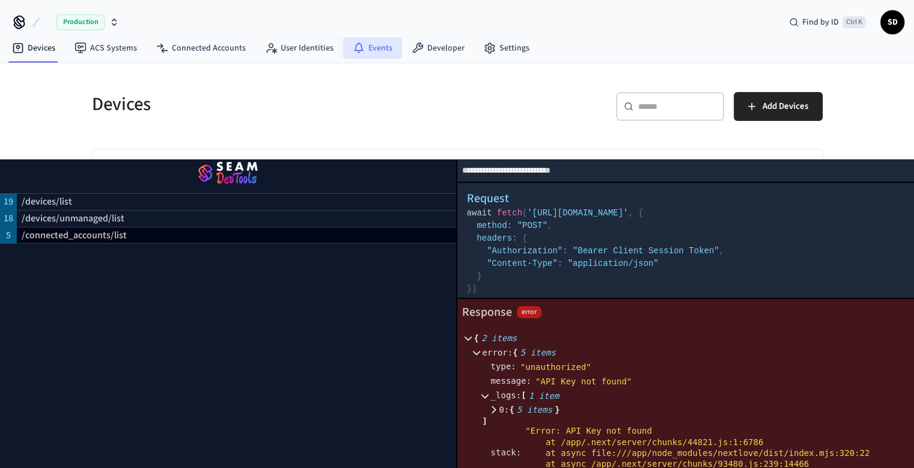
click at [372, 44] on link "Events" at bounding box center [372, 48] width 59 height 22
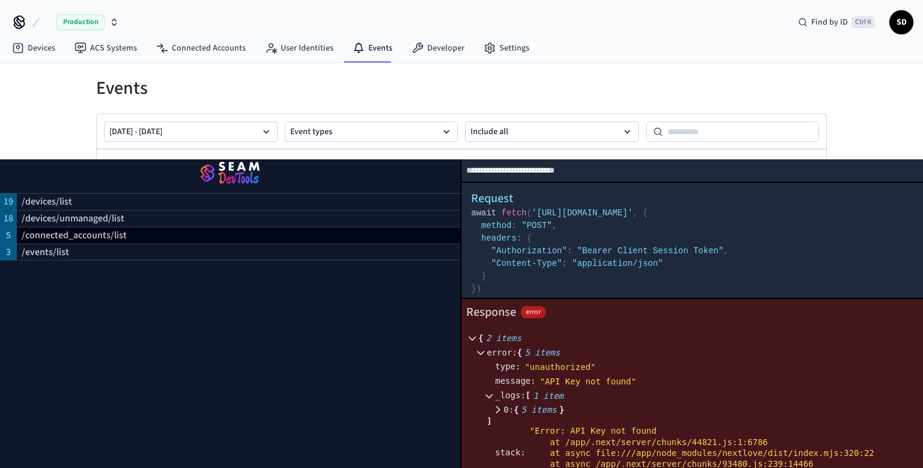
click at [38, 138] on div "Events Aug 22 2025 - Aug 29 2025 Event types Include all Showing 0 events" at bounding box center [461, 262] width 923 height 398
